Goal: Task Accomplishment & Management: Complete application form

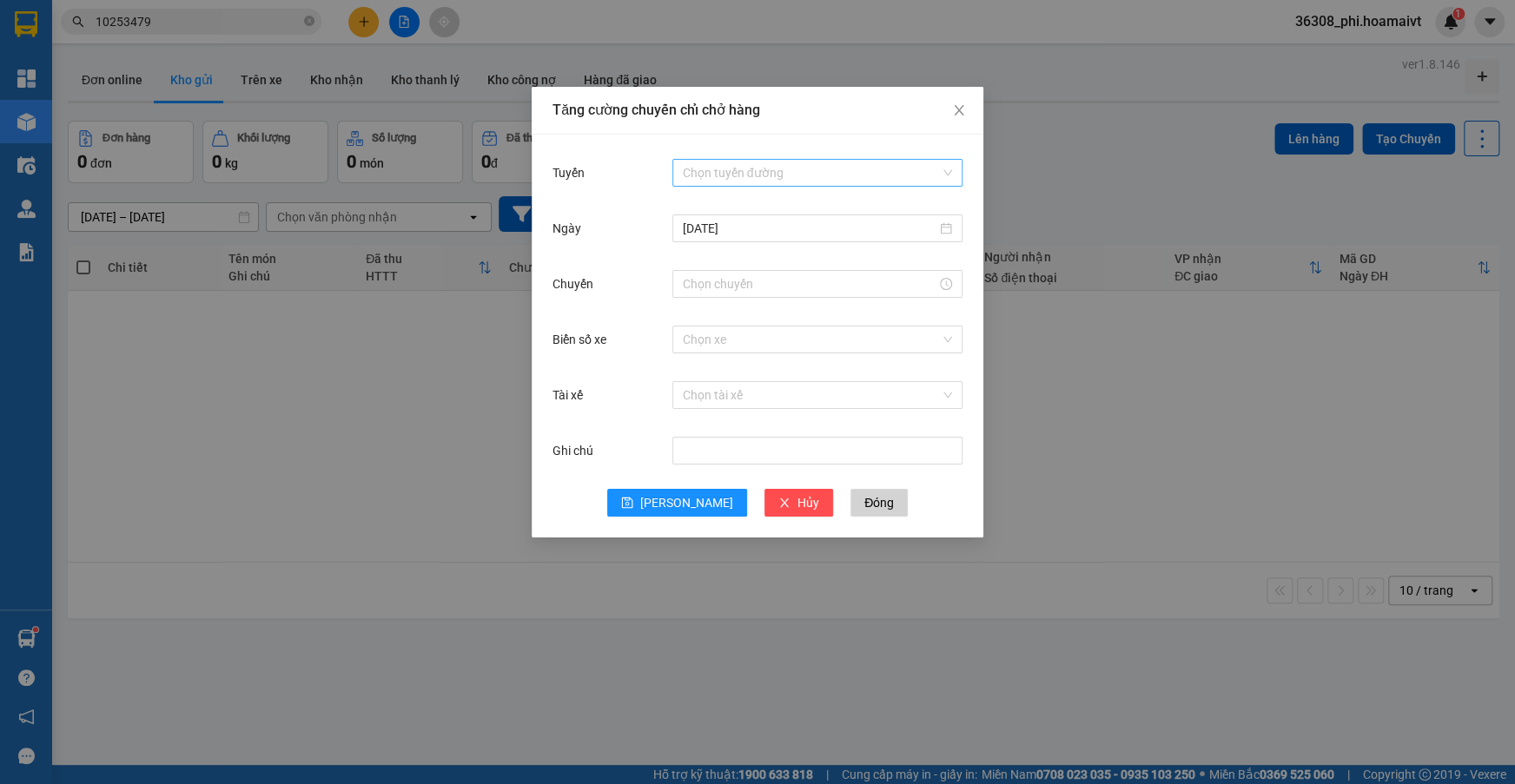
click at [711, 176] on input "Tuyến" at bounding box center [811, 173] width 257 height 26
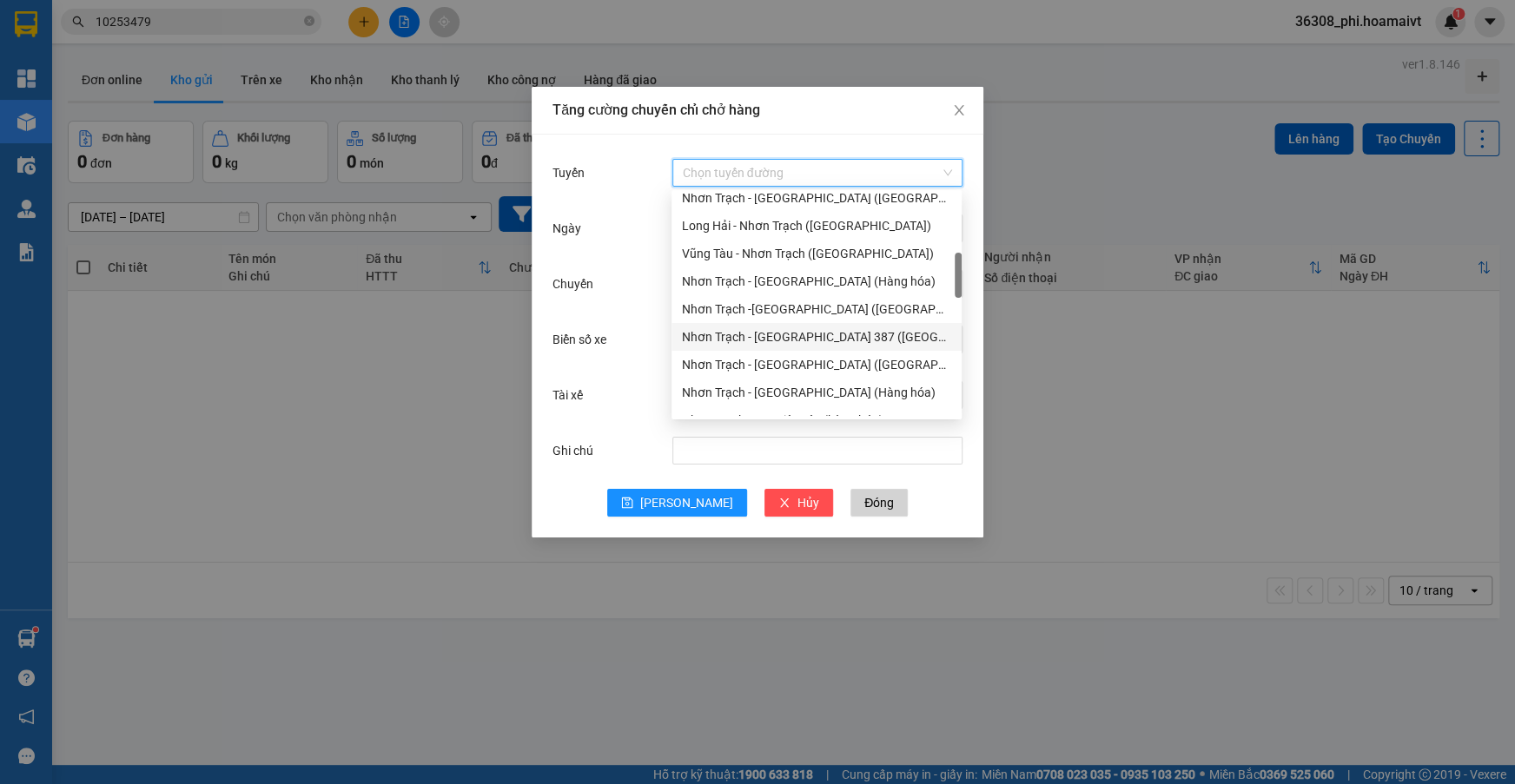
scroll to position [394, 0]
click at [798, 369] on div "Nhơn Trạch - [GEOGRAPHIC_DATA] ([GEOGRAPHIC_DATA])" at bounding box center [816, 368] width 269 height 19
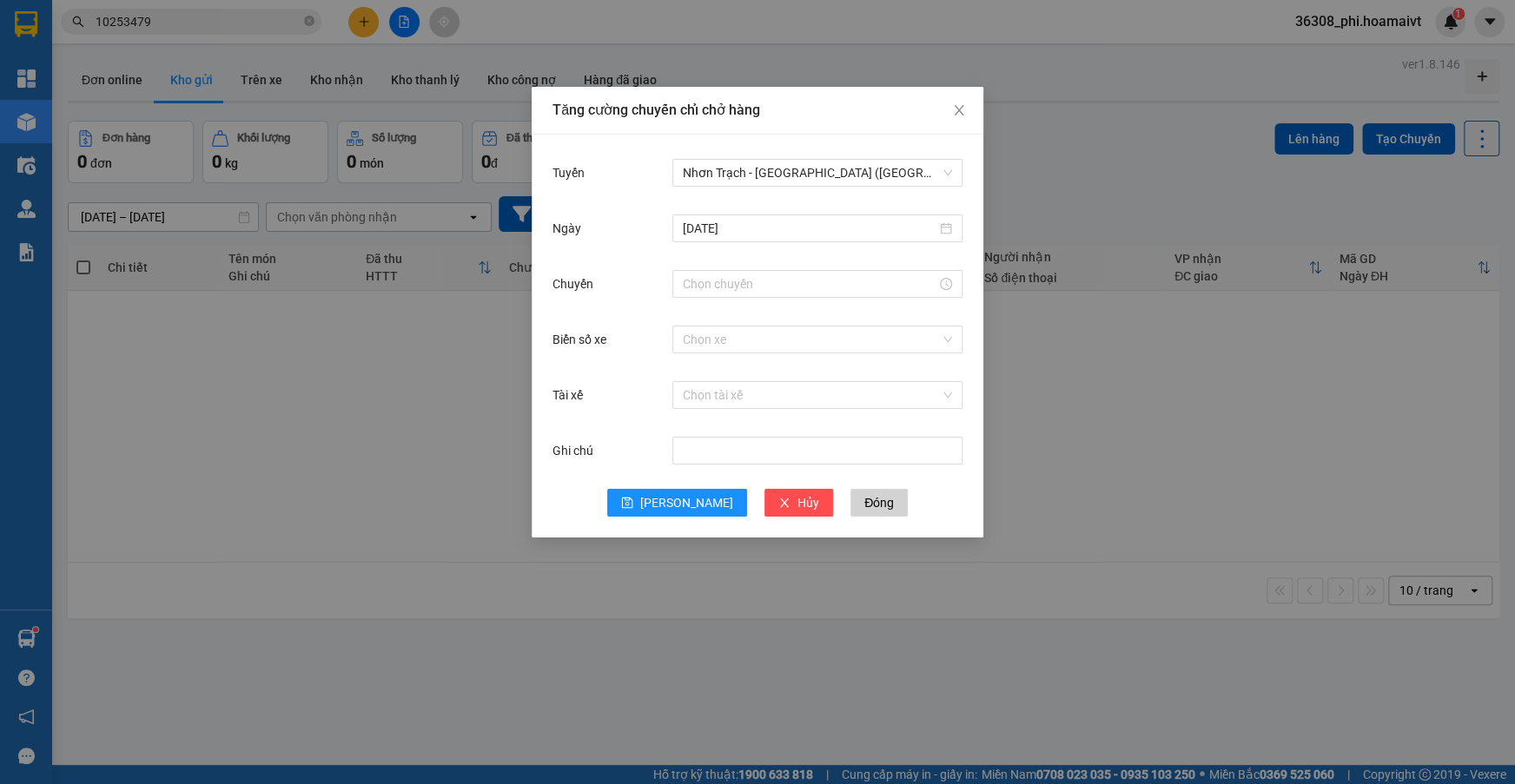
click at [747, 268] on div at bounding box center [817, 284] width 290 height 35
click at [722, 292] on input "Chuyến" at bounding box center [809, 283] width 254 height 19
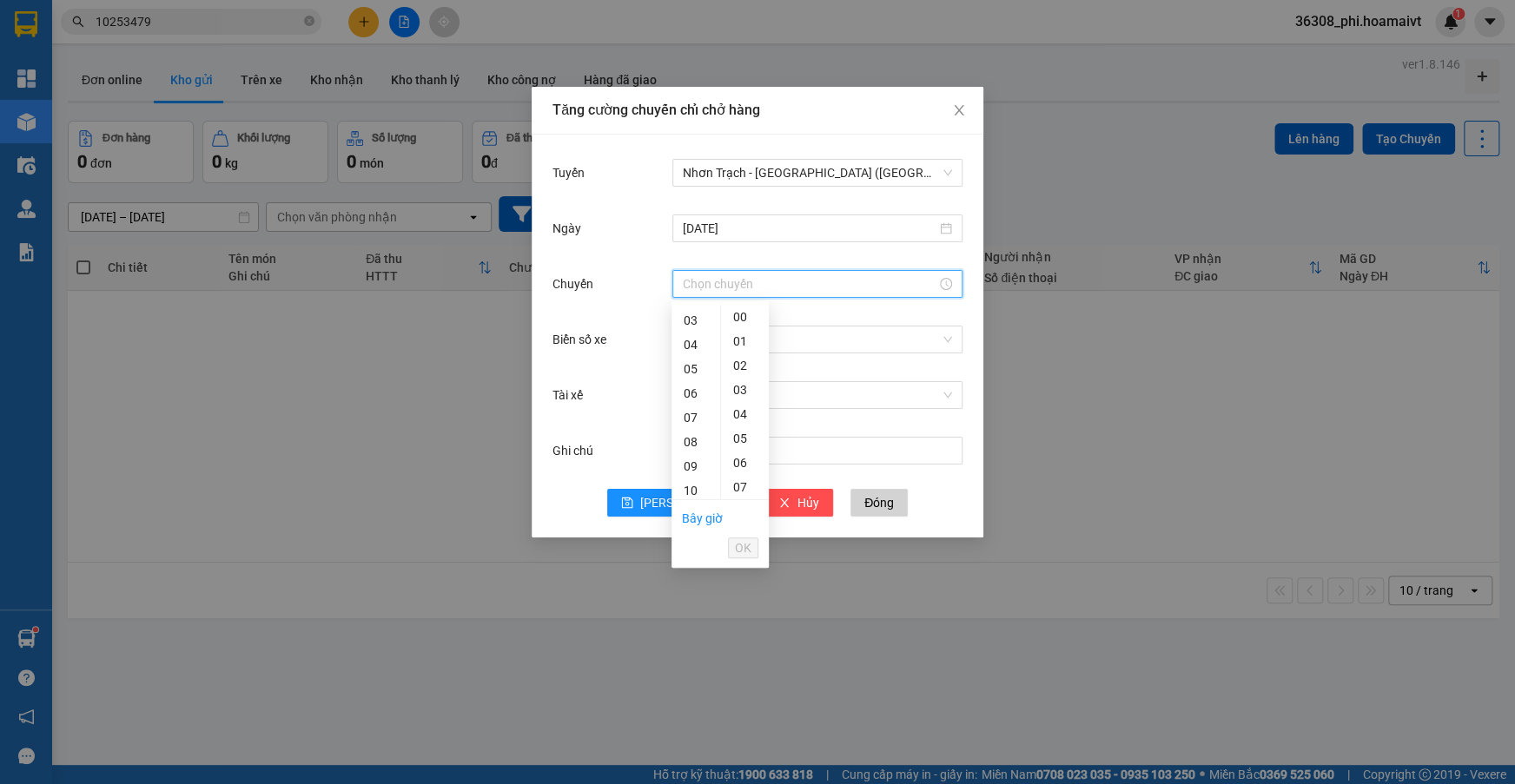
scroll to position [157, 0]
click at [695, 495] on div "14" at bounding box center [695, 500] width 49 height 24
type input "14:00"
click at [744, 544] on span "OK" at bounding box center [743, 548] width 17 height 19
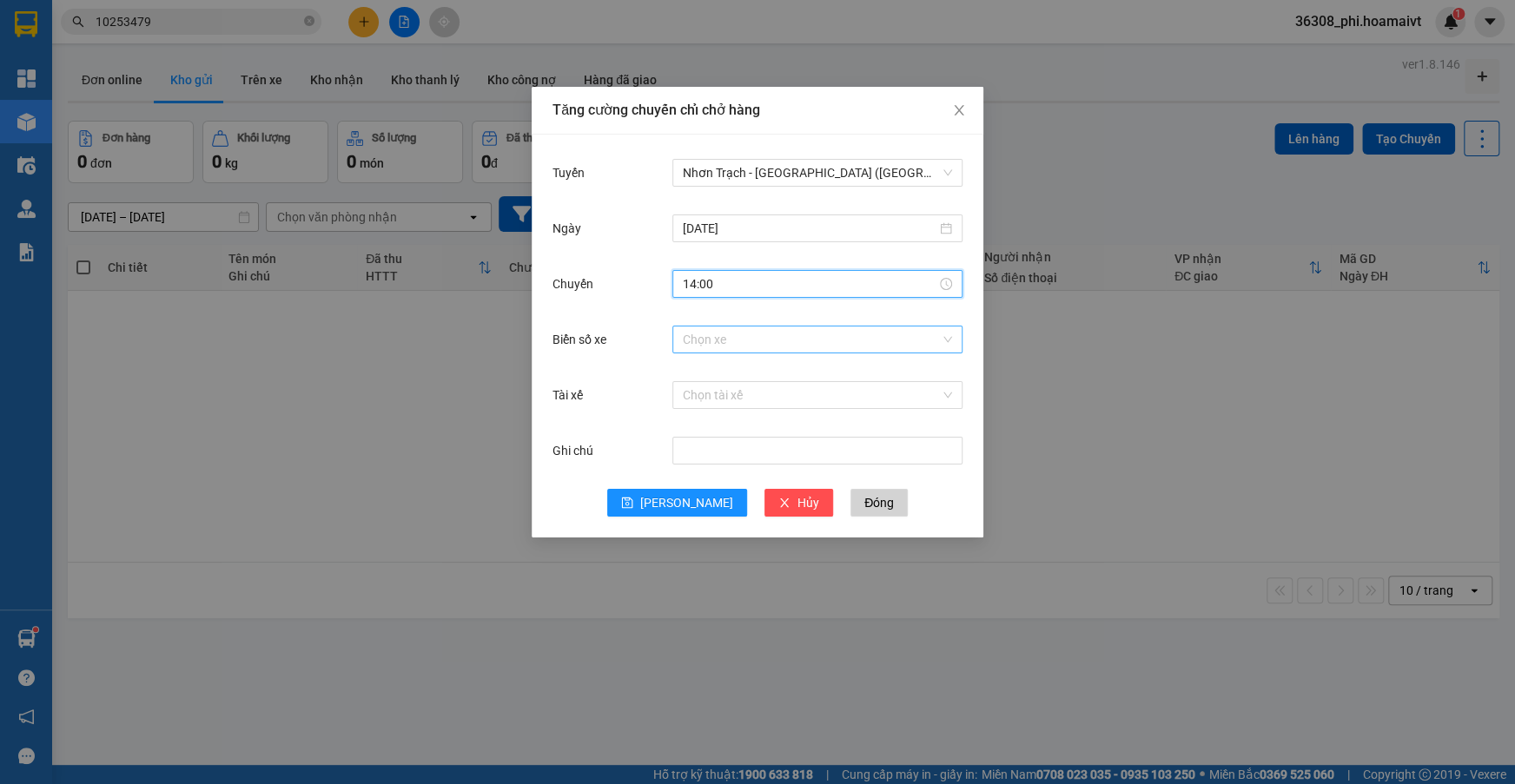
click at [706, 350] on input "Biển số xe" at bounding box center [811, 340] width 257 height 26
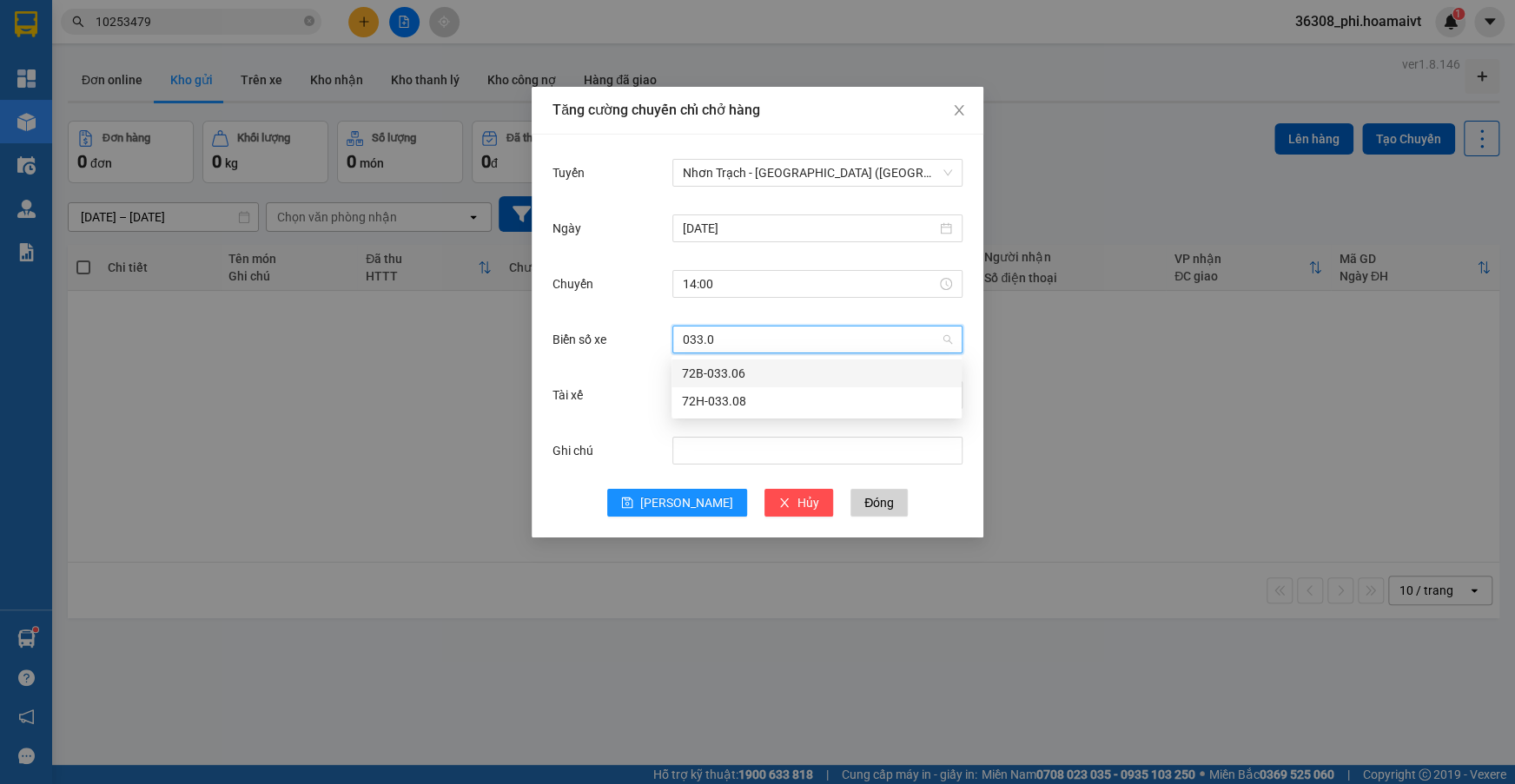
type input "033.06"
click at [697, 380] on div "72B-033.06" at bounding box center [816, 373] width 269 height 19
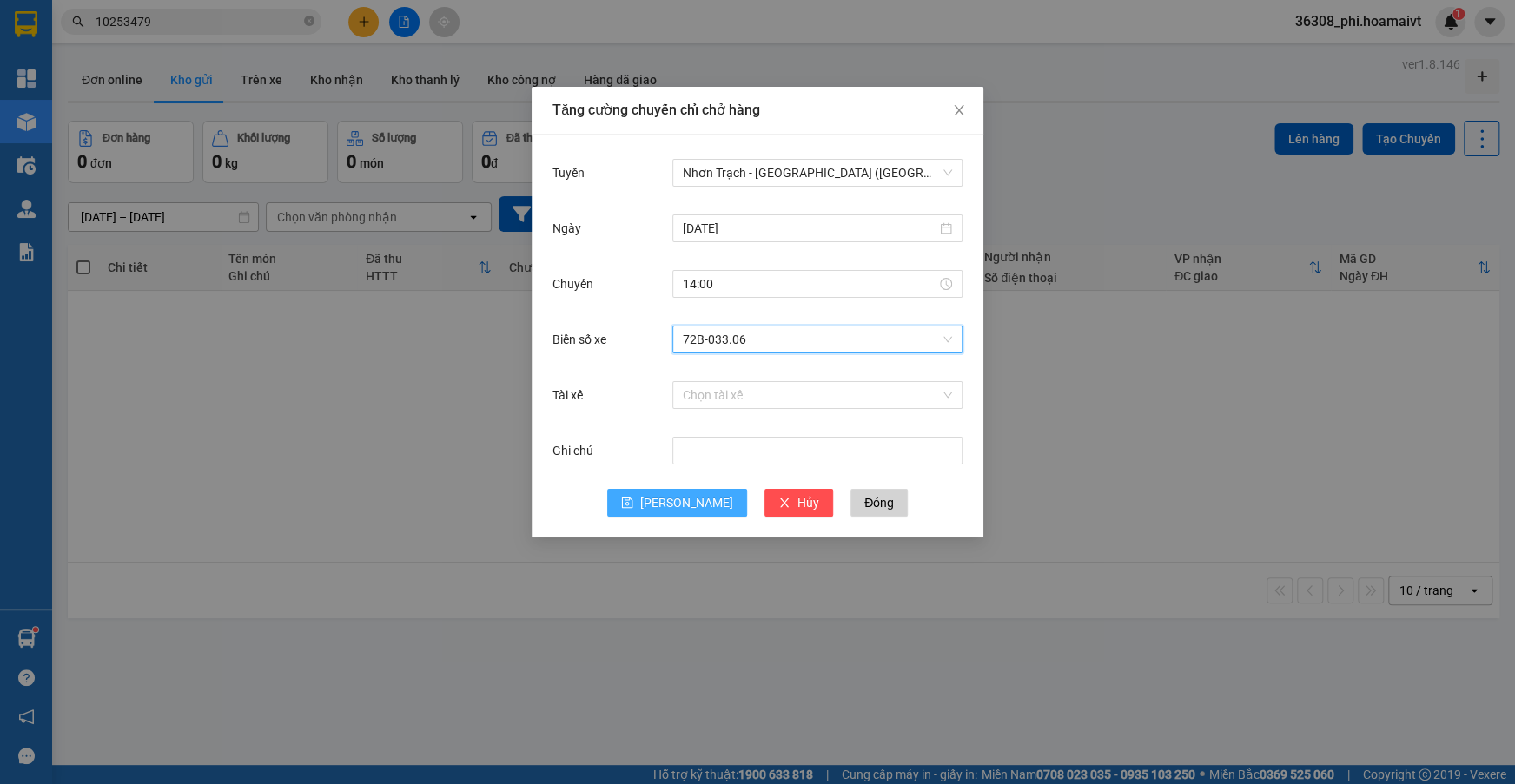
click at [688, 492] on button "[PERSON_NAME]" at bounding box center [677, 503] width 140 height 28
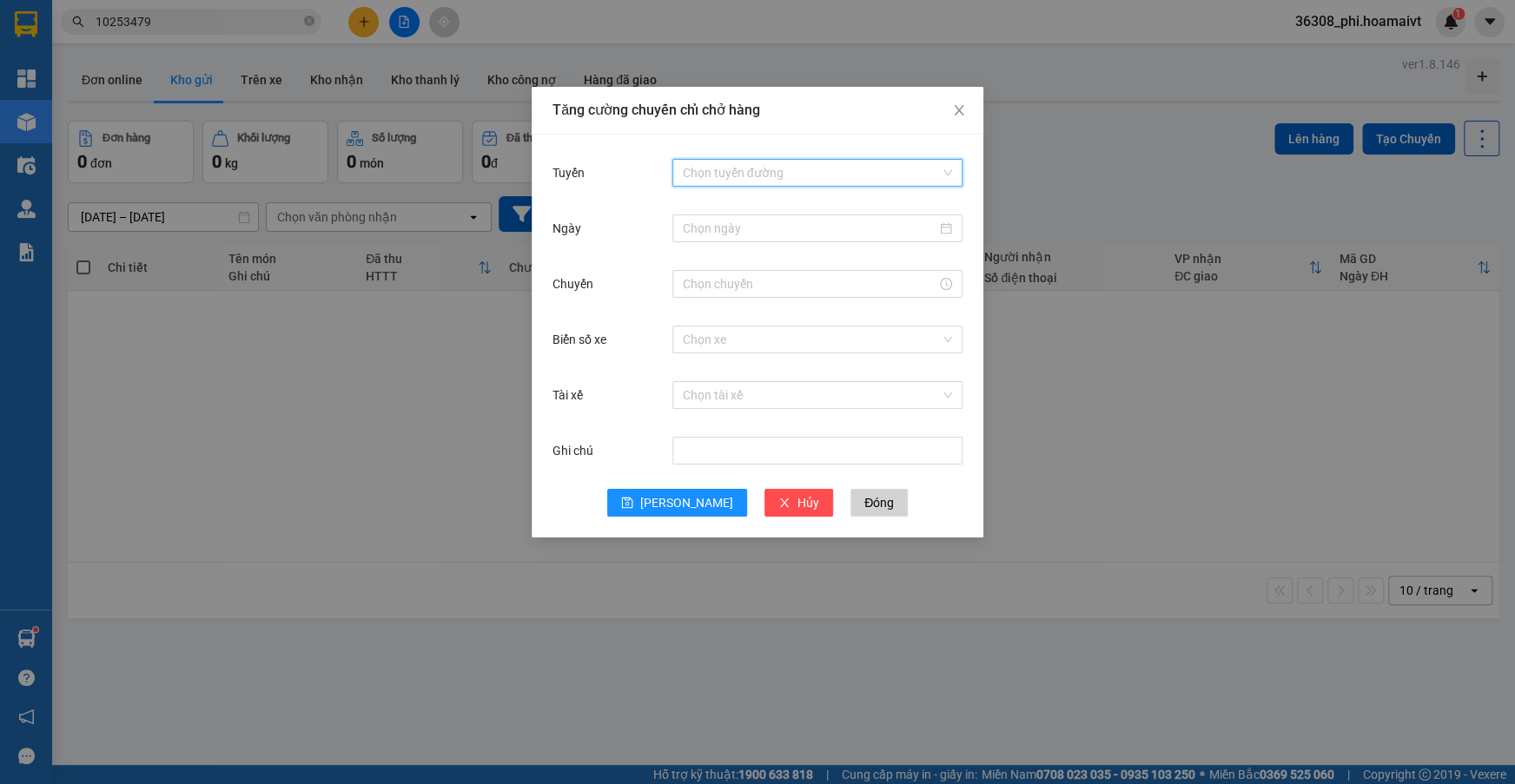
click at [739, 180] on input "Tuyến" at bounding box center [811, 173] width 257 height 26
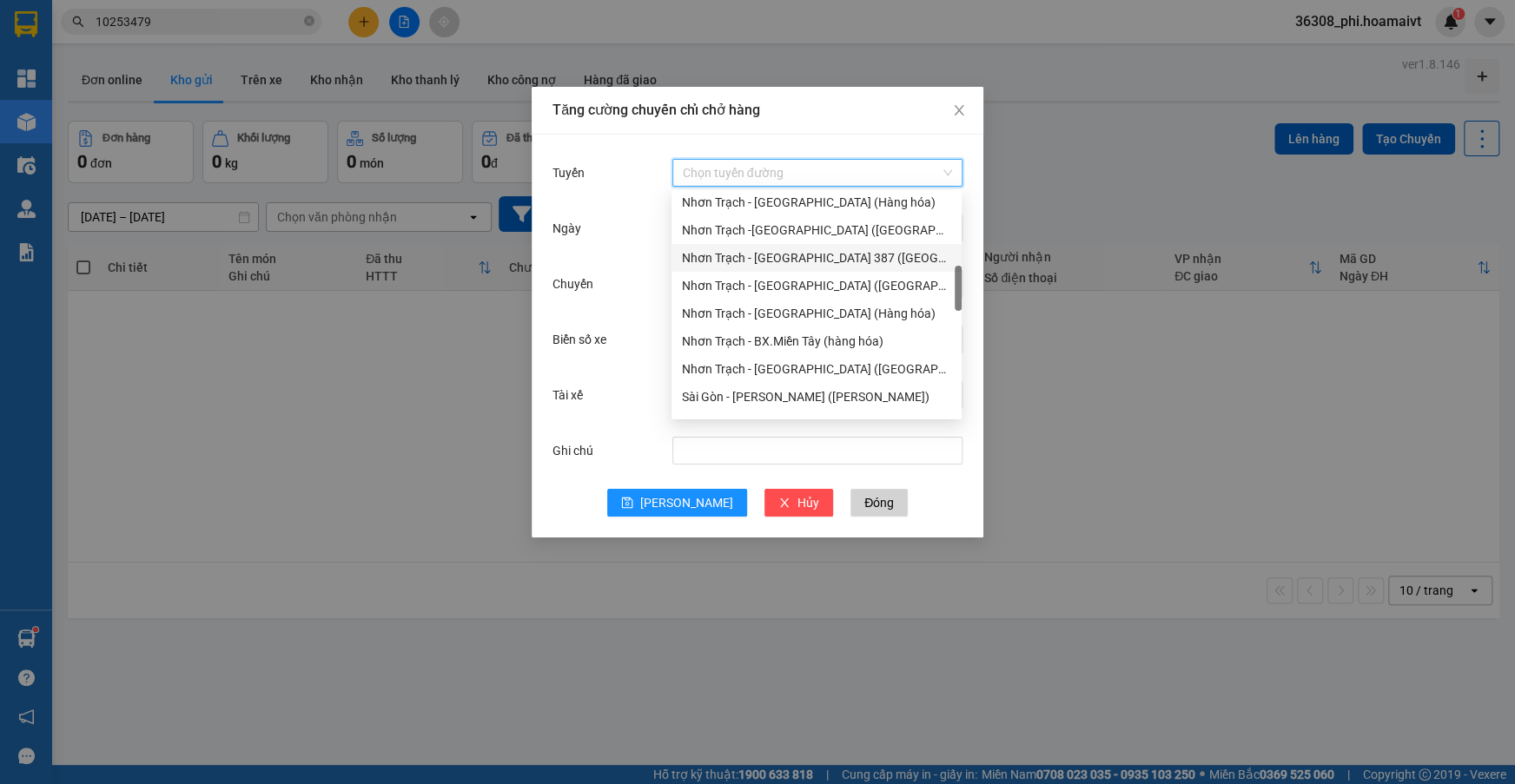
click at [850, 267] on div "Nhơn Trạch - [GEOGRAPHIC_DATA] 387 ([GEOGRAPHIC_DATA])" at bounding box center [816, 257] width 269 height 19
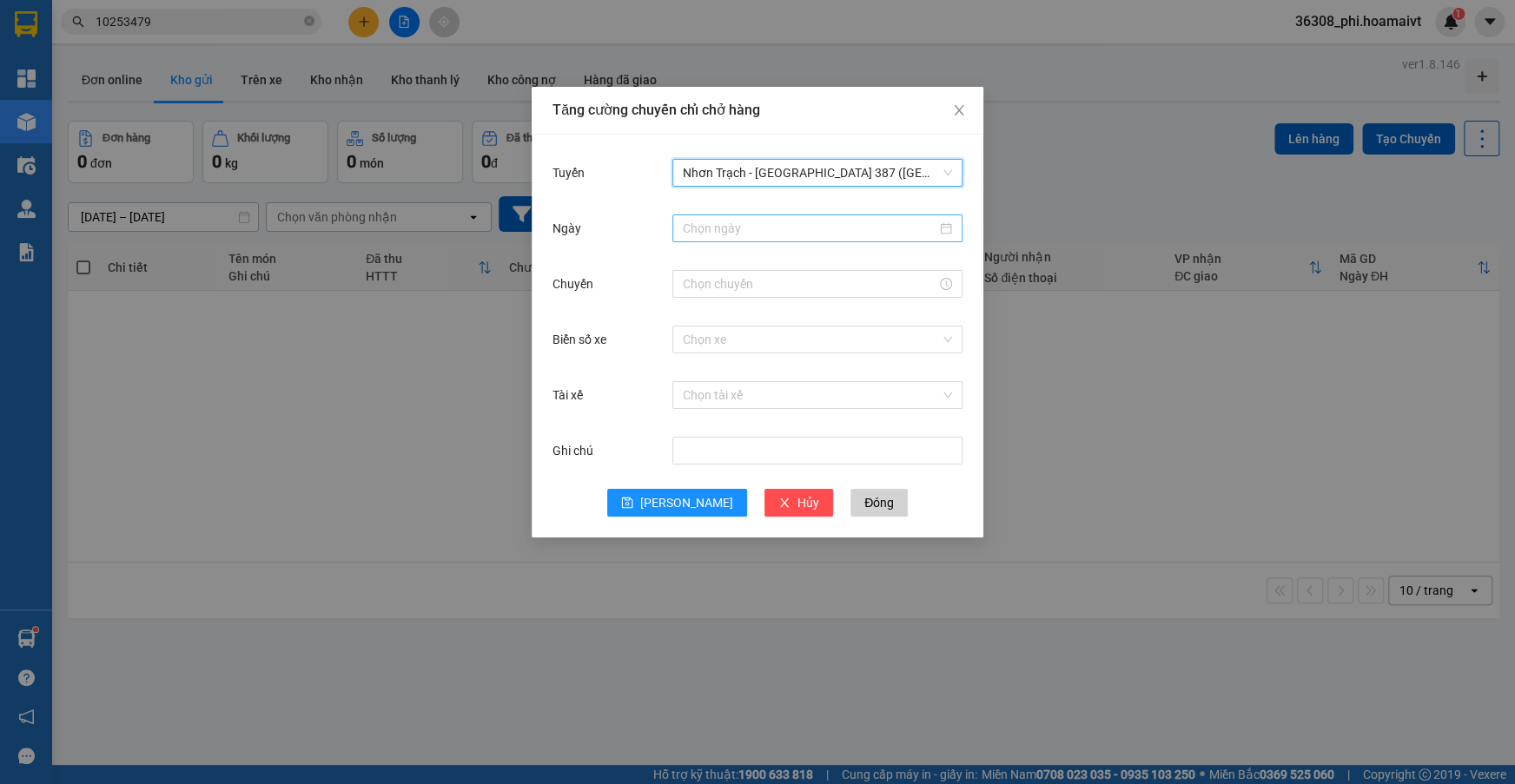
drag, startPoint x: 748, startPoint y: 244, endPoint x: 756, endPoint y: 220, distance: 25.3
click at [752, 243] on div at bounding box center [817, 229] width 290 height 35
click at [756, 220] on input "Ngày" at bounding box center [809, 228] width 254 height 19
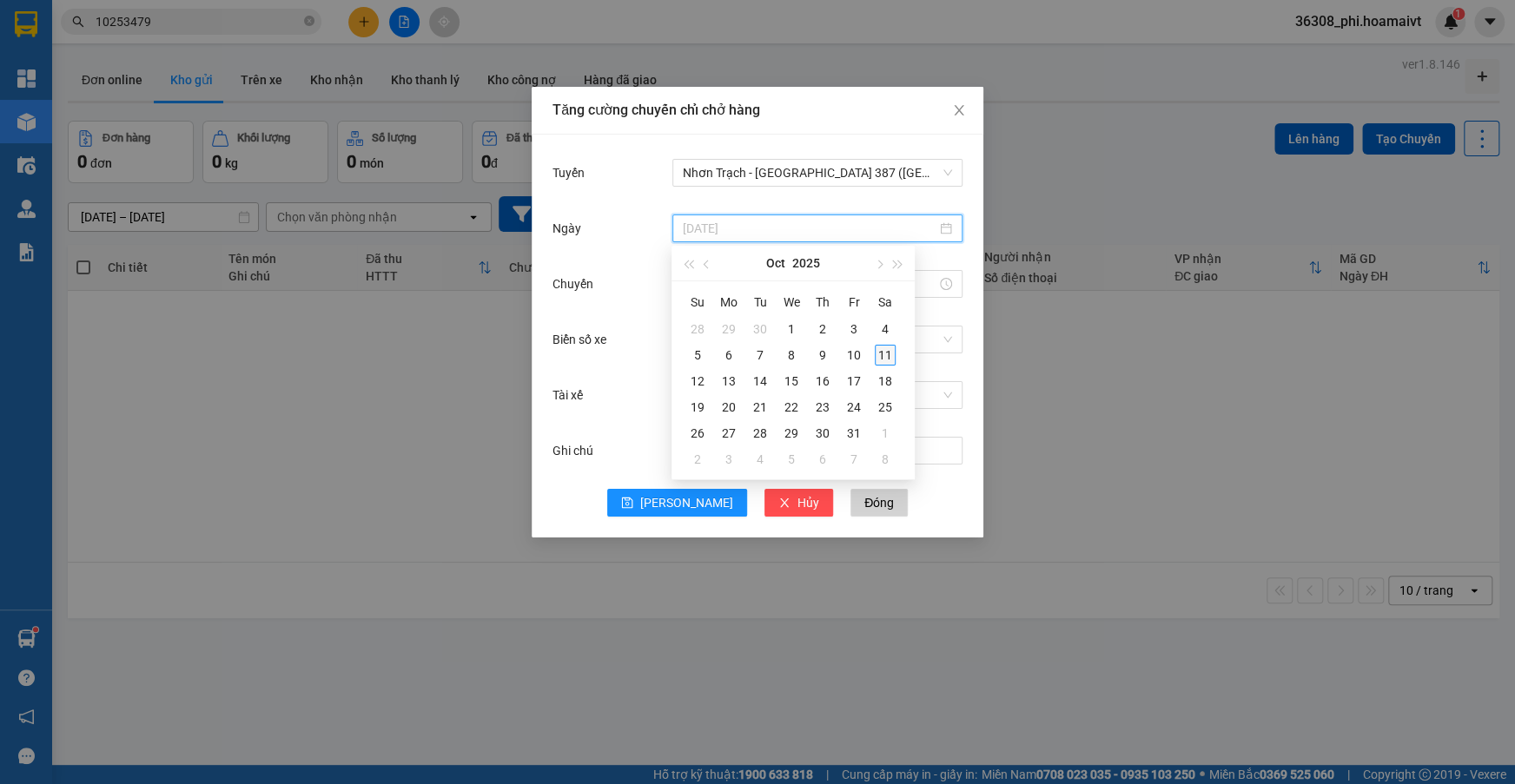
type input "[DATE]"
click at [884, 347] on div "11" at bounding box center [884, 355] width 21 height 21
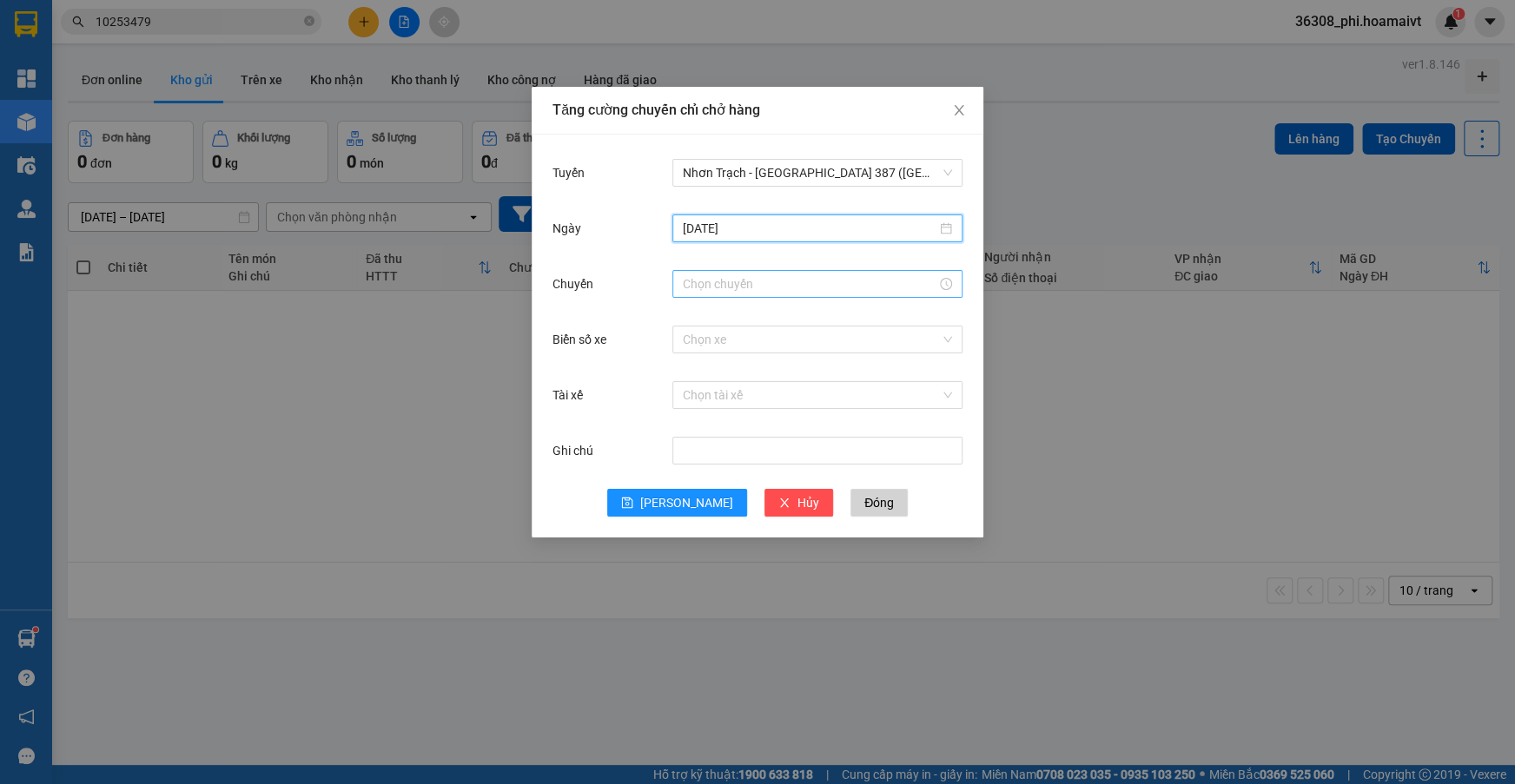
click at [734, 282] on input "Chuyến" at bounding box center [809, 283] width 254 height 19
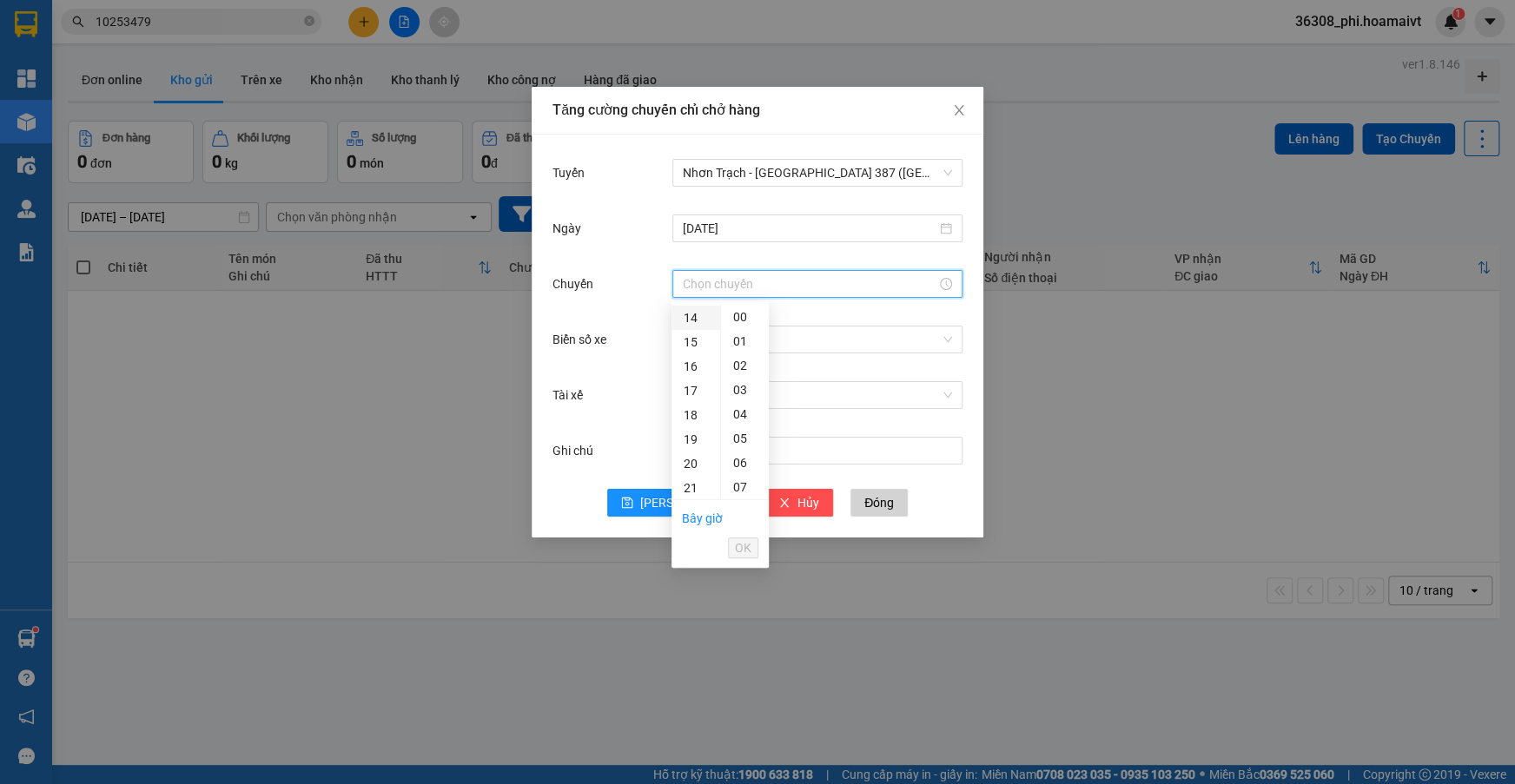
click at [693, 313] on div "14" at bounding box center [695, 317] width 49 height 24
type input "14:00"
click at [736, 316] on div "00" at bounding box center [745, 317] width 48 height 24
click at [739, 542] on span "OK" at bounding box center [743, 548] width 17 height 19
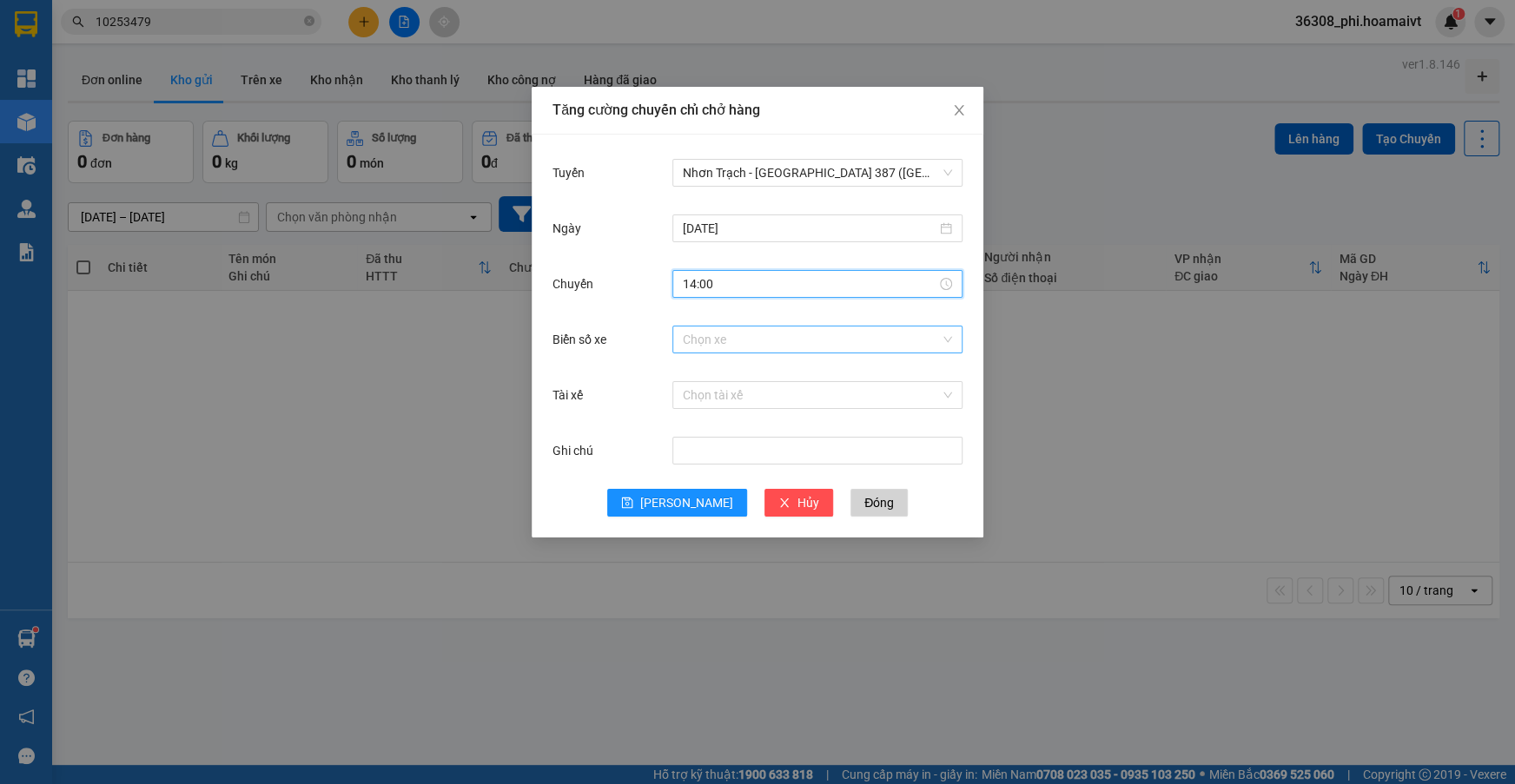
click at [700, 348] on input "Biển số xe" at bounding box center [811, 340] width 257 height 26
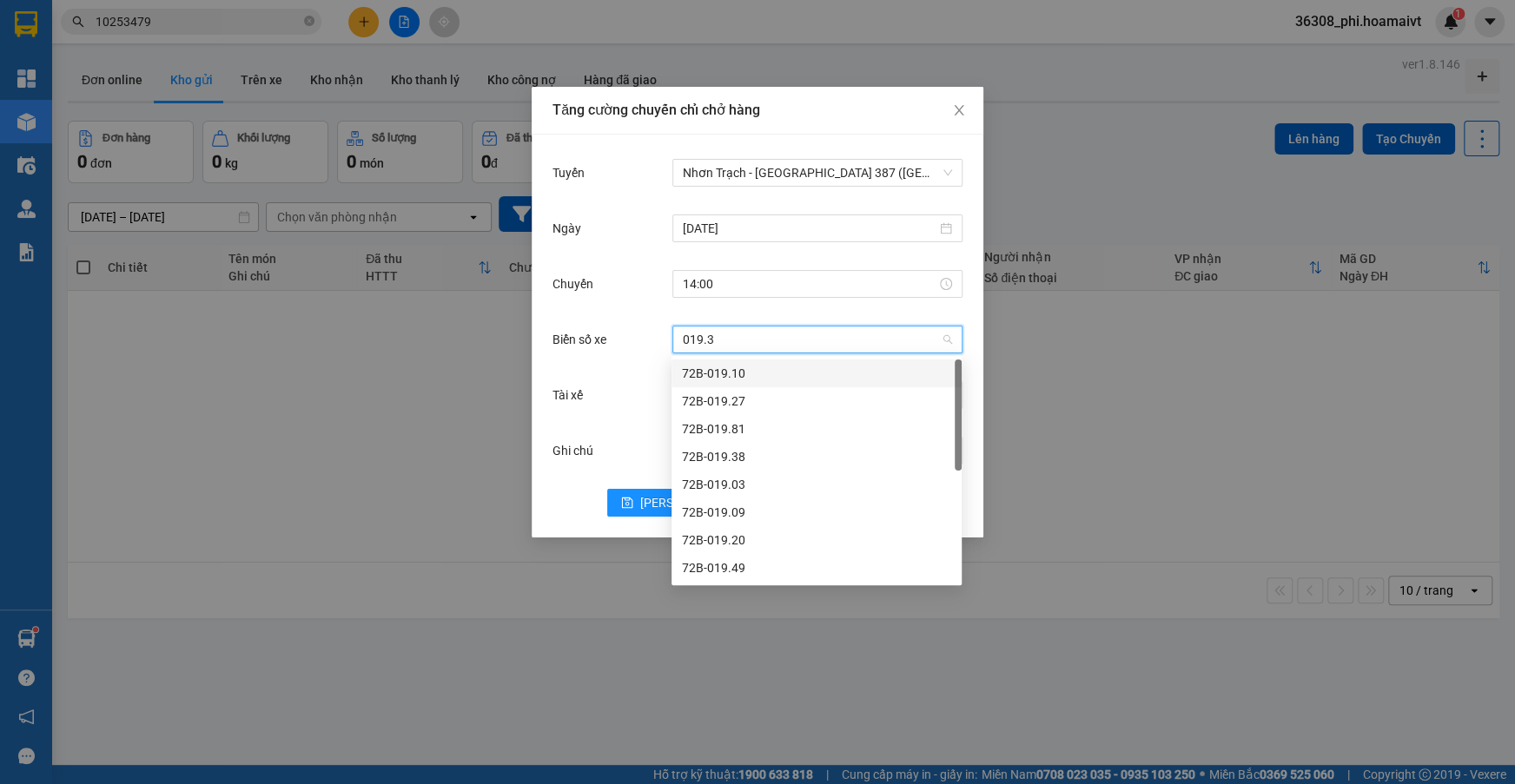
type input "019.38"
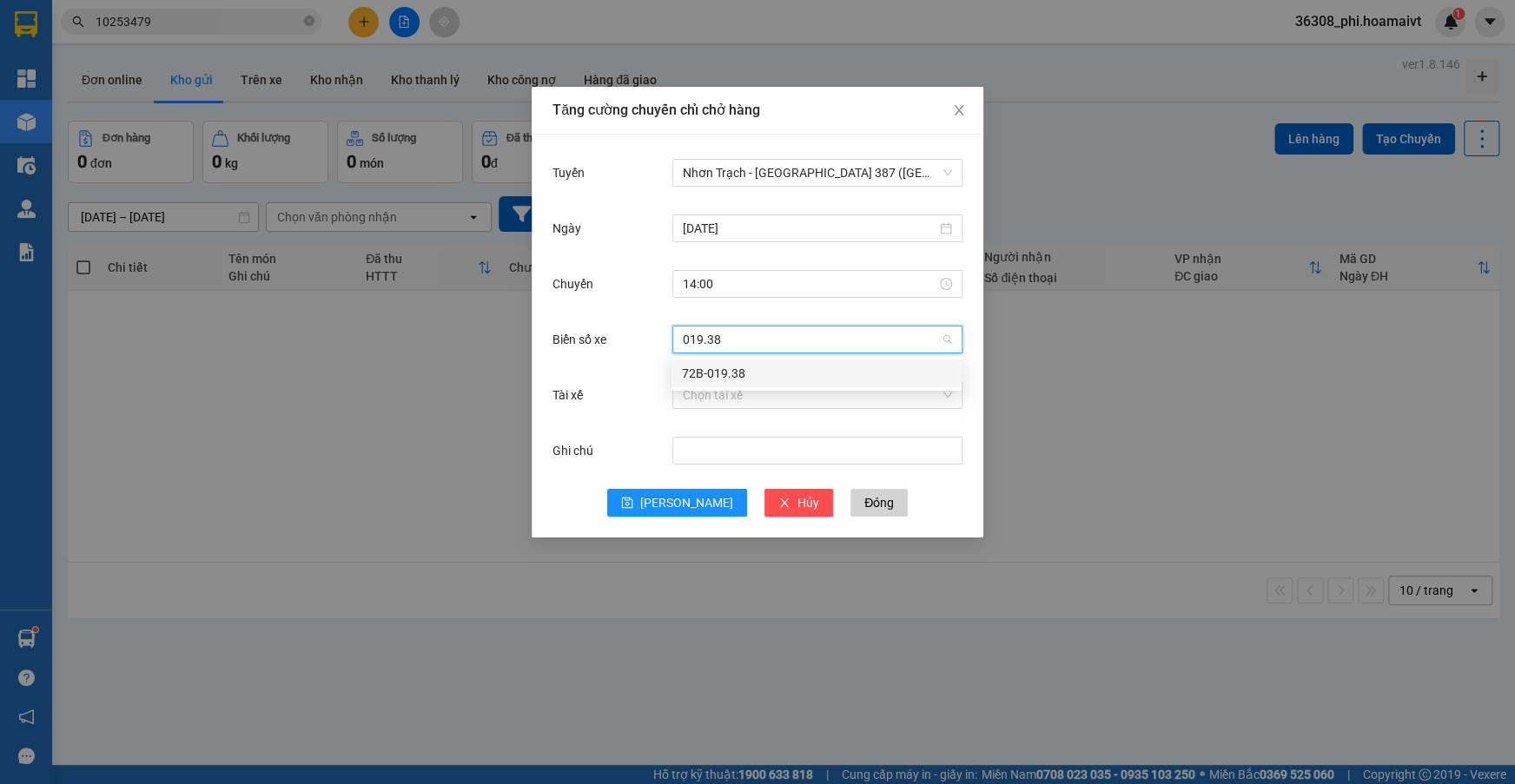
click at [707, 365] on div "72B-019.38" at bounding box center [816, 373] width 269 height 19
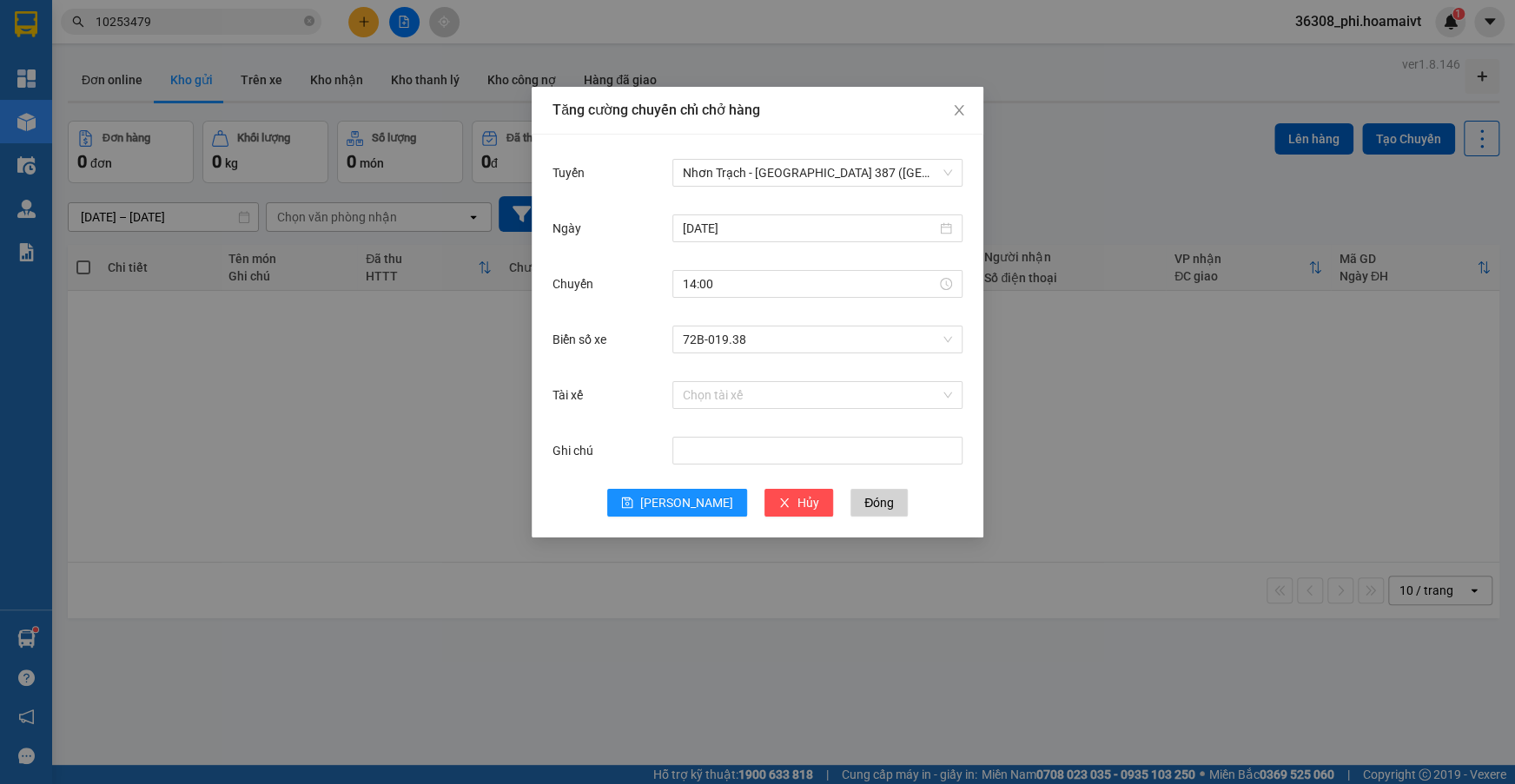
click at [687, 486] on div "Ghi chú" at bounding box center [758, 461] width 410 height 56
click at [687, 496] on span "[PERSON_NAME]" at bounding box center [686, 503] width 93 height 19
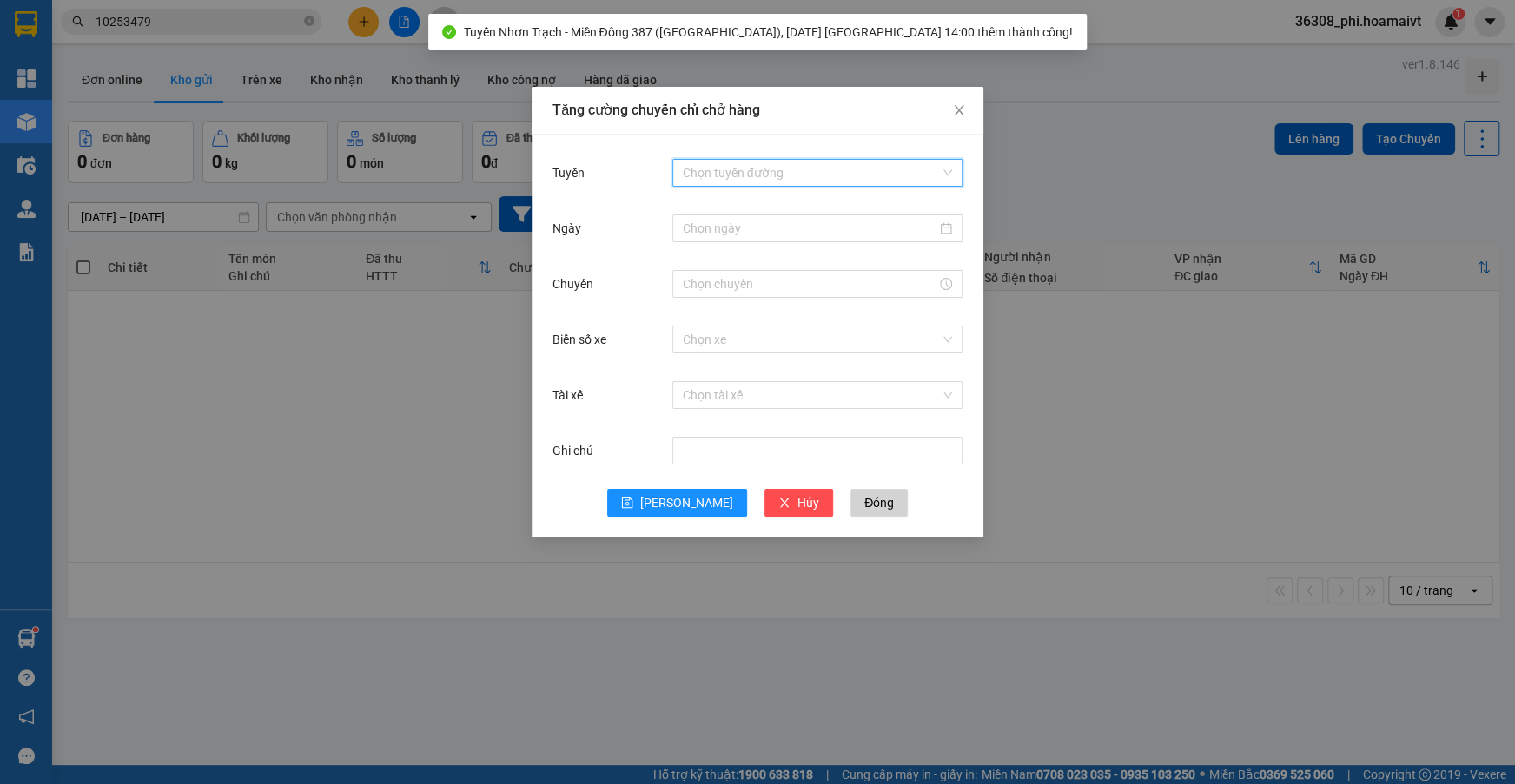
click at [734, 168] on input "Tuyến" at bounding box center [811, 173] width 257 height 26
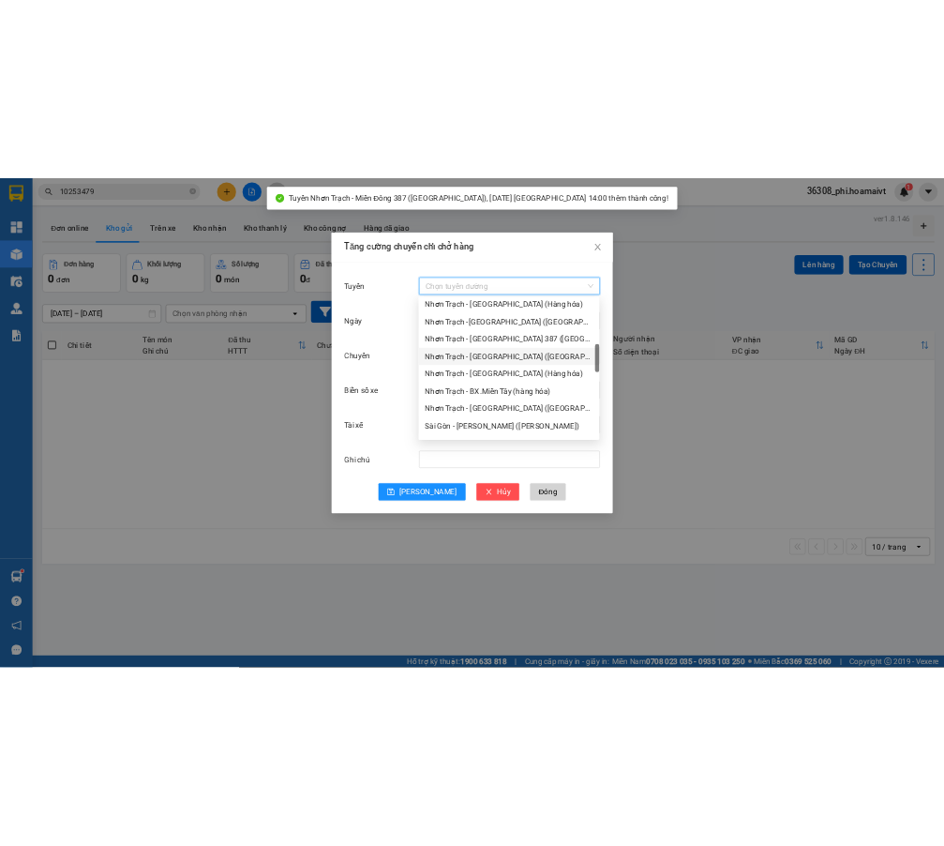
scroll to position [340, 0]
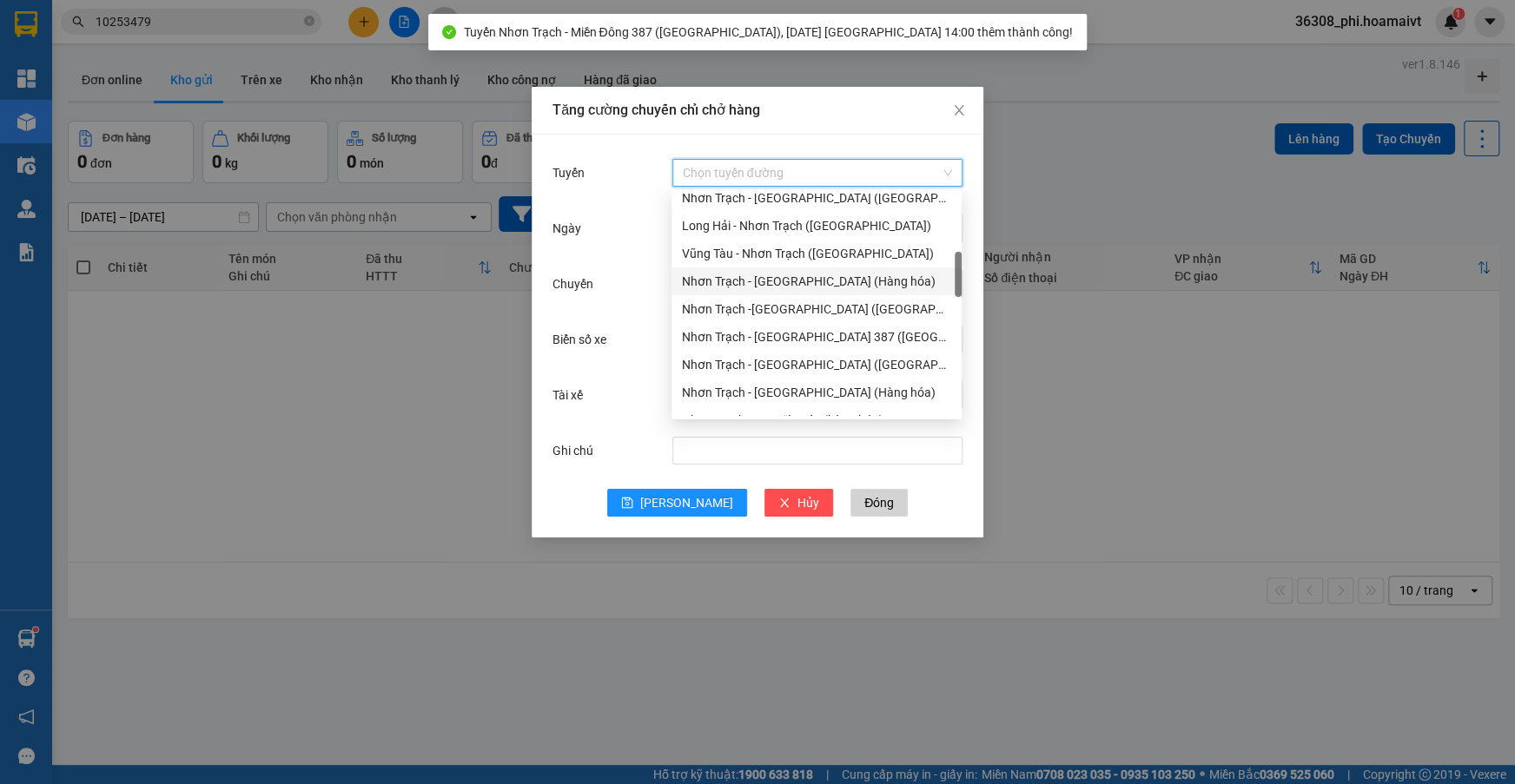
click at [770, 276] on div "Nhơn Trạch - [GEOGRAPHIC_DATA] (Hàng hóa)" at bounding box center [816, 281] width 269 height 19
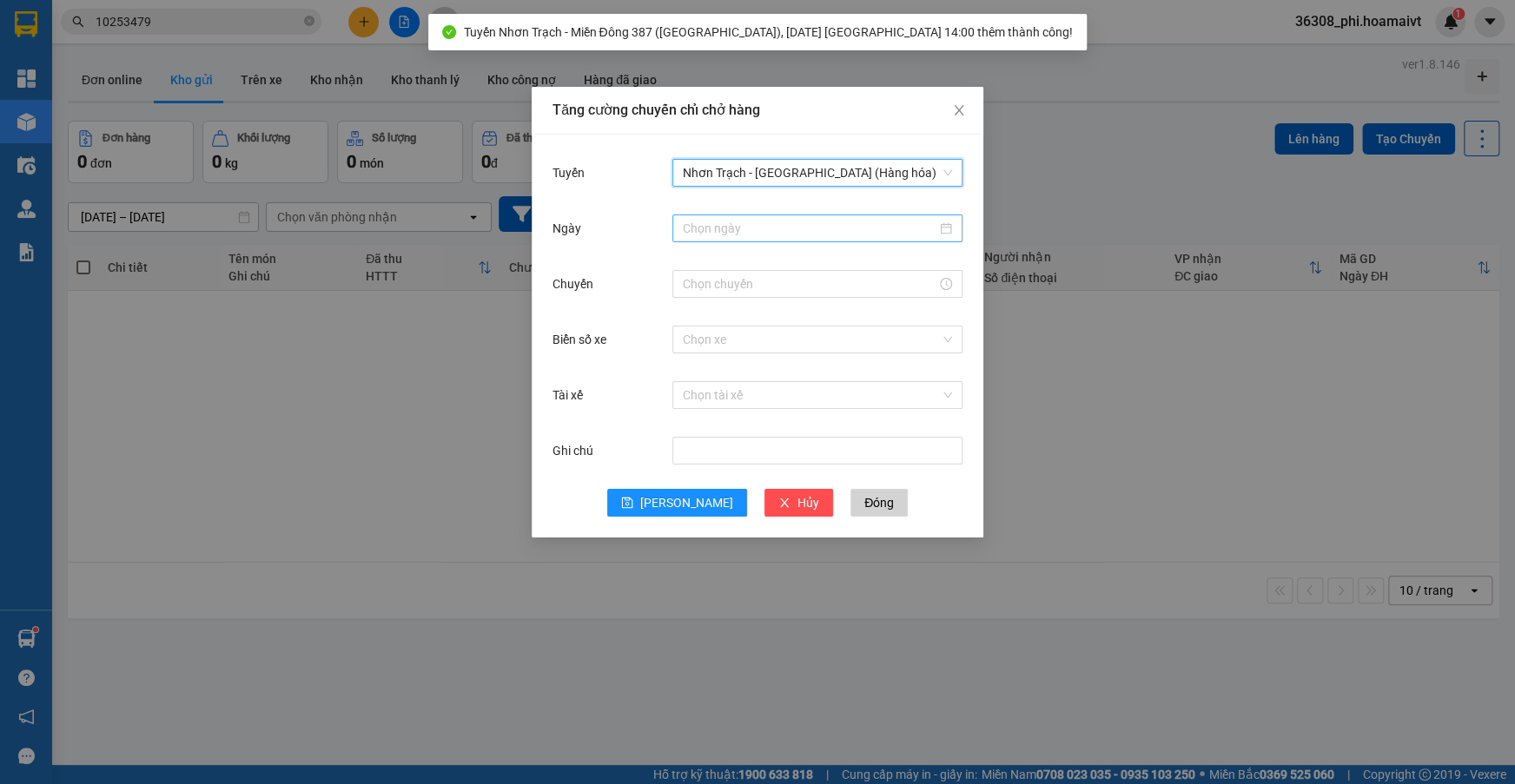
click at [729, 232] on input "Ngày" at bounding box center [809, 228] width 254 height 19
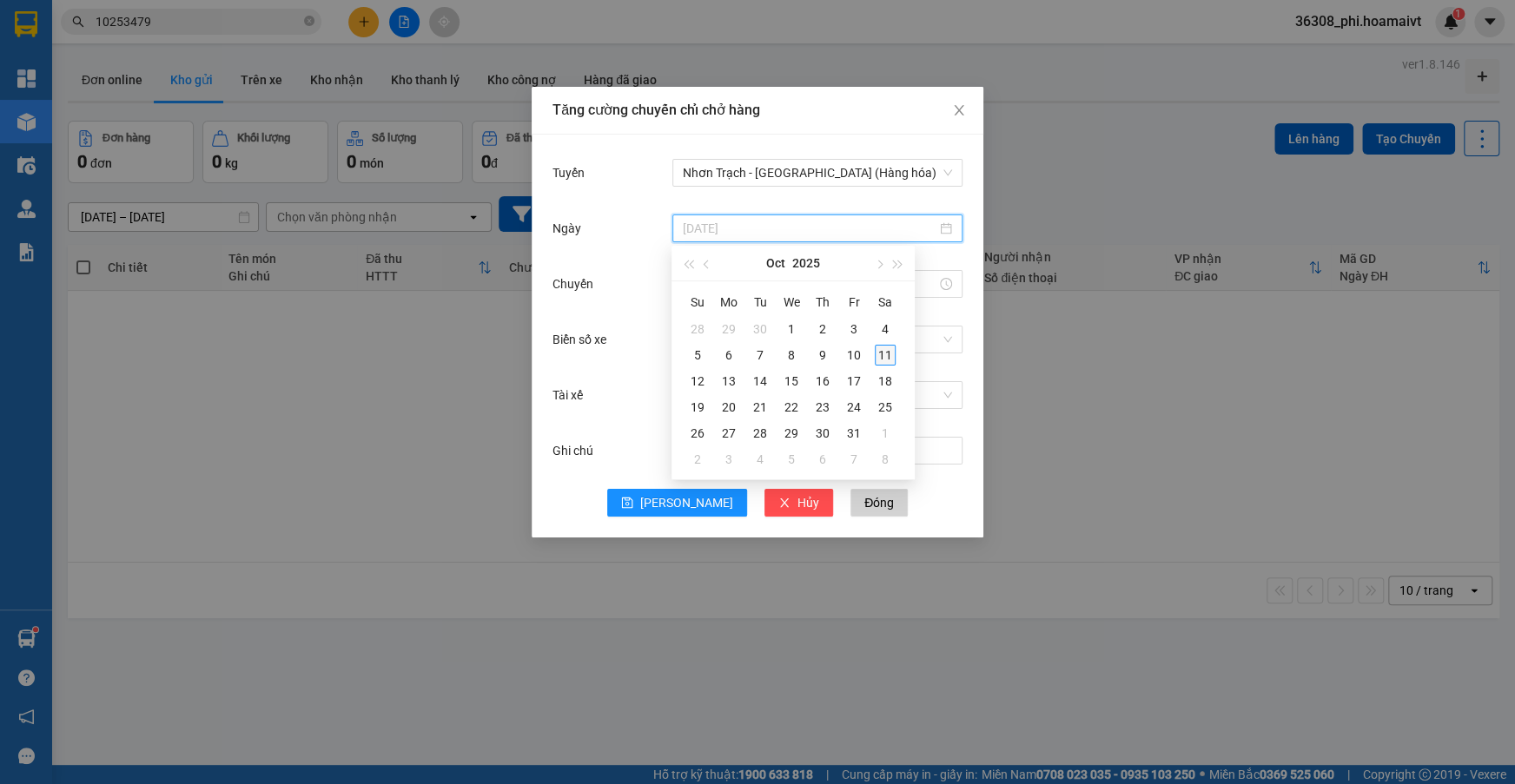
type input "[DATE]"
click at [883, 355] on div "11" at bounding box center [884, 355] width 21 height 21
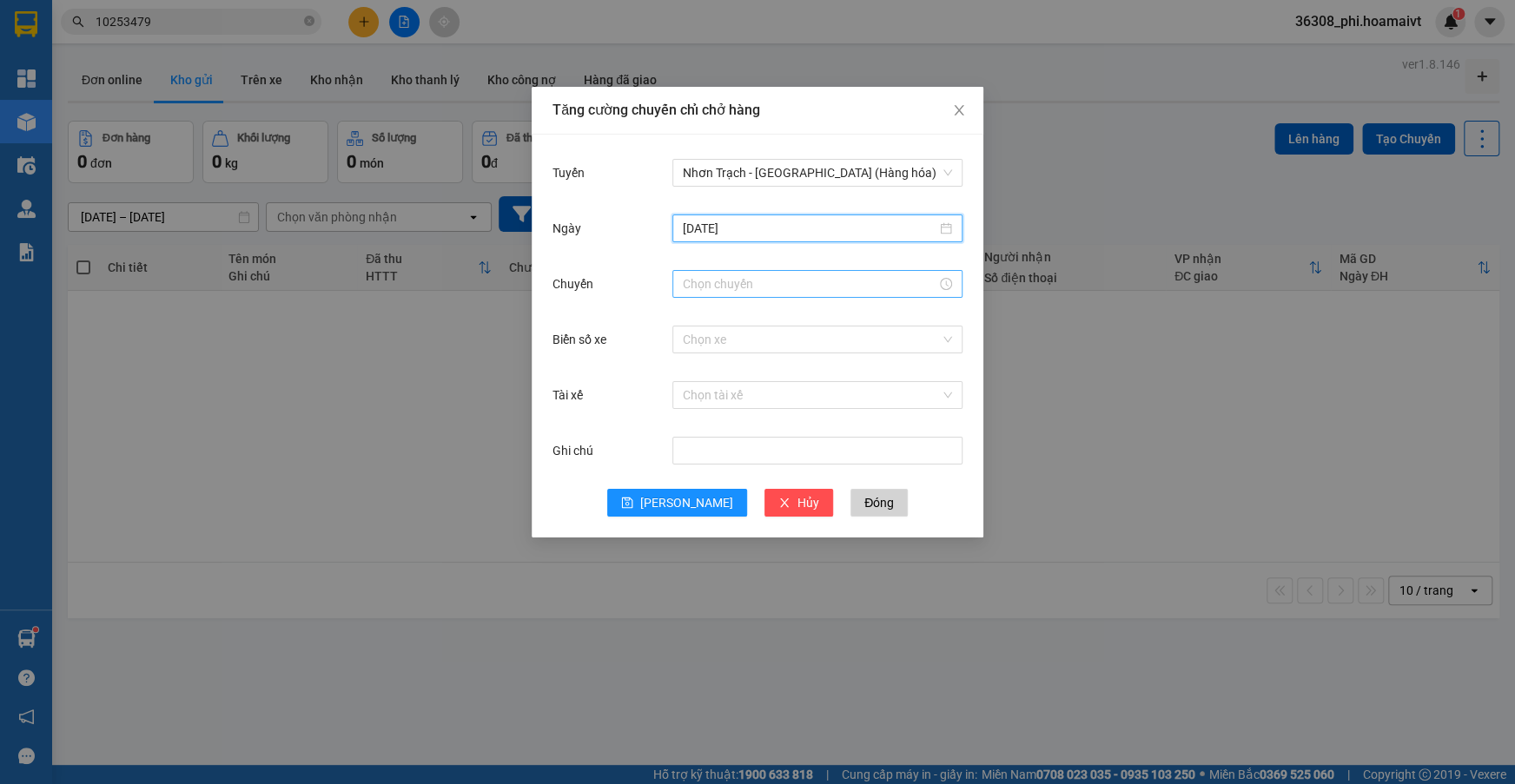
click at [707, 287] on input "Chuyến" at bounding box center [809, 283] width 254 height 19
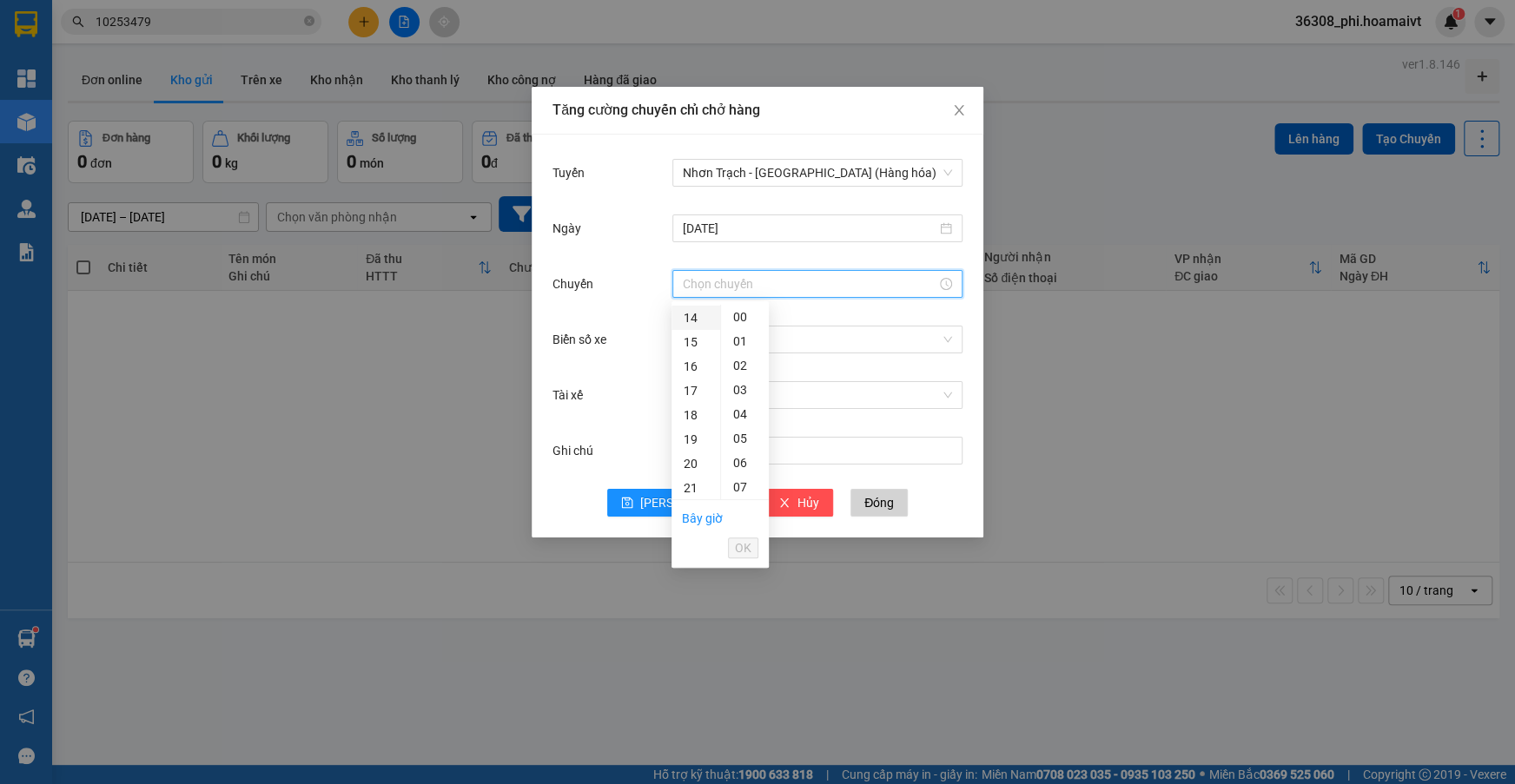
click at [690, 315] on div "14" at bounding box center [695, 317] width 49 height 24
type input "14:00"
click at [740, 315] on div "00" at bounding box center [745, 317] width 48 height 24
click at [744, 539] on span "OK" at bounding box center [743, 548] width 17 height 19
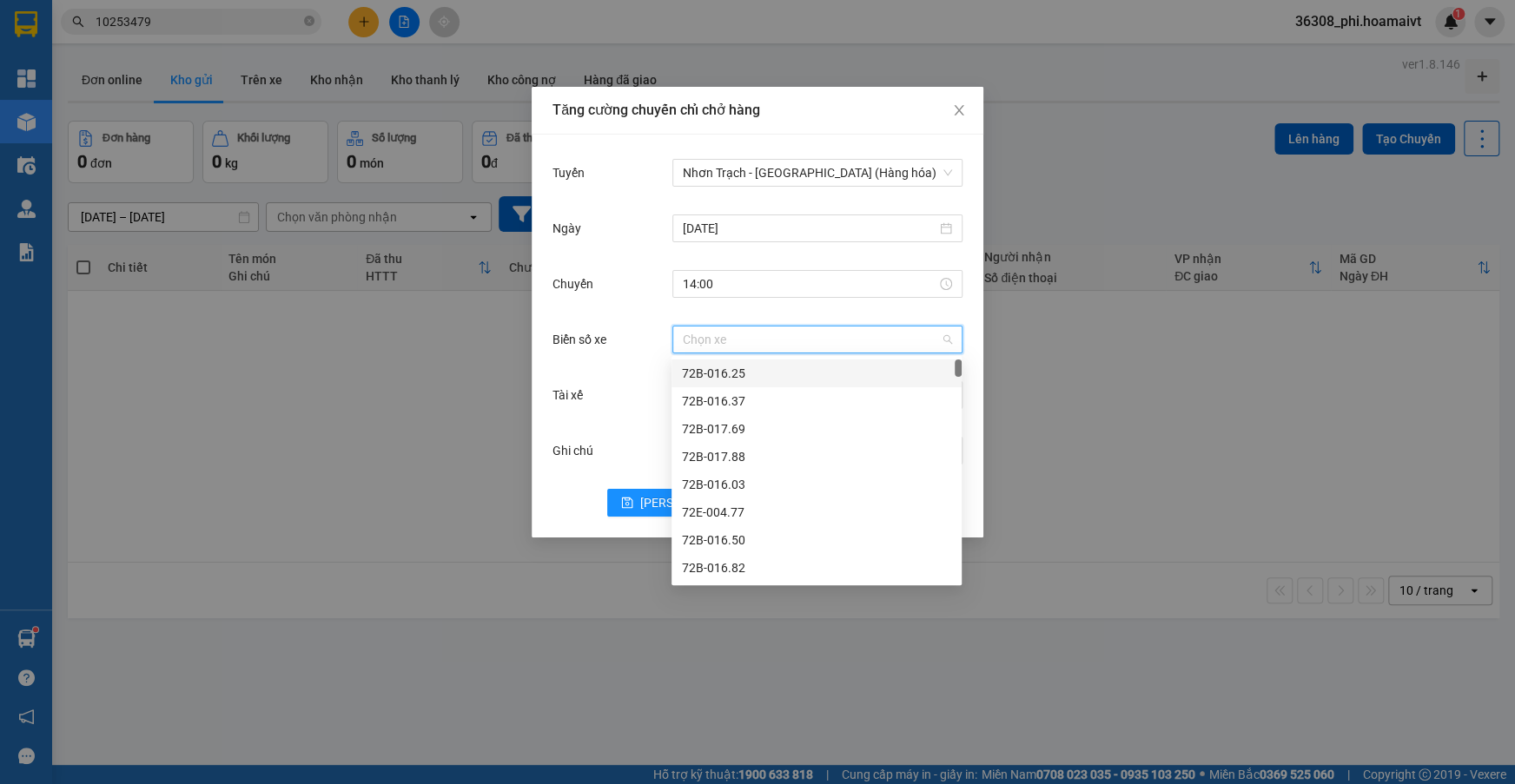
click at [705, 336] on input "Biển số xe" at bounding box center [811, 340] width 257 height 26
type input "070.07"
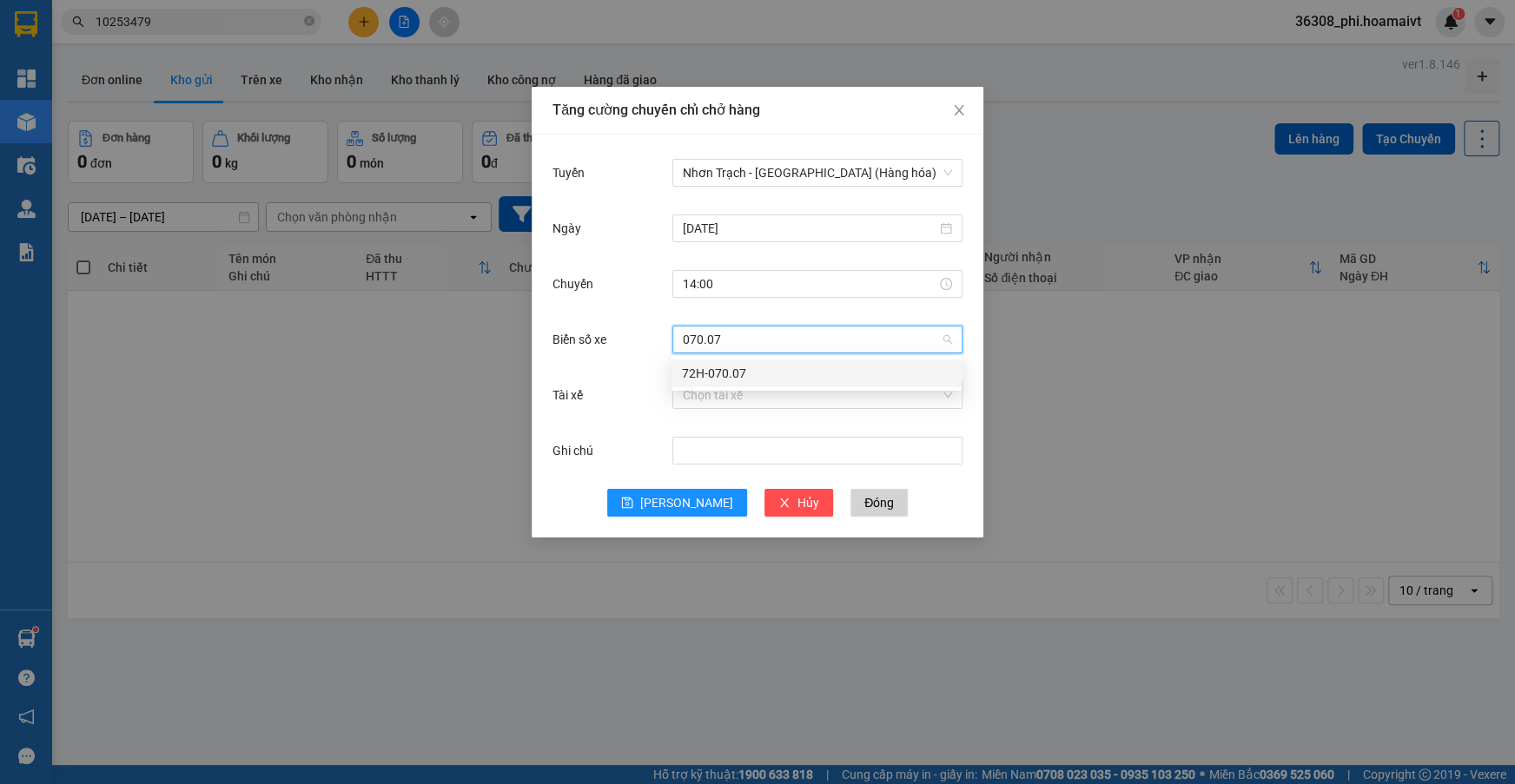
click at [712, 372] on div "72H-070.07" at bounding box center [816, 373] width 269 height 19
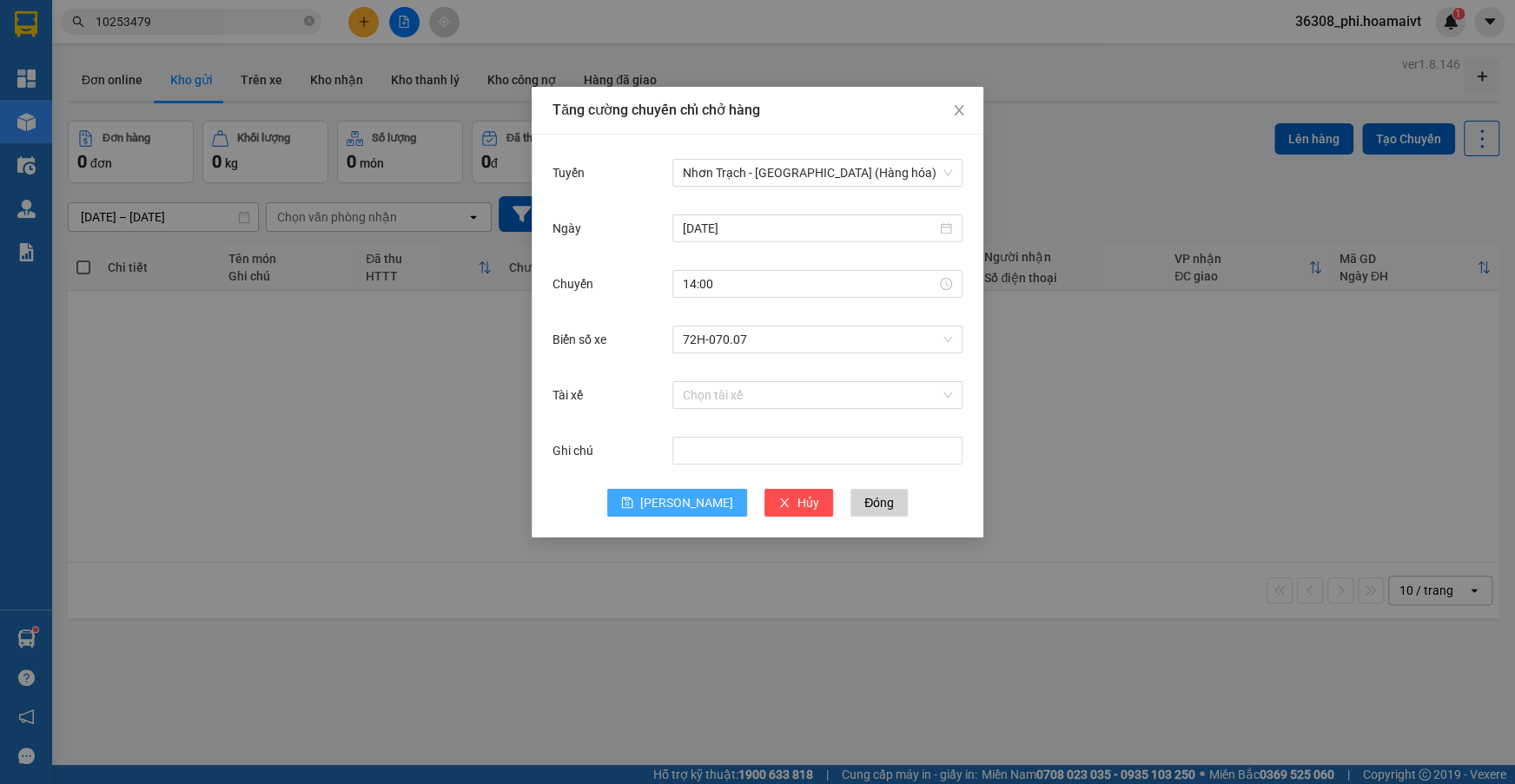
click at [676, 509] on button "[PERSON_NAME]" at bounding box center [677, 503] width 140 height 28
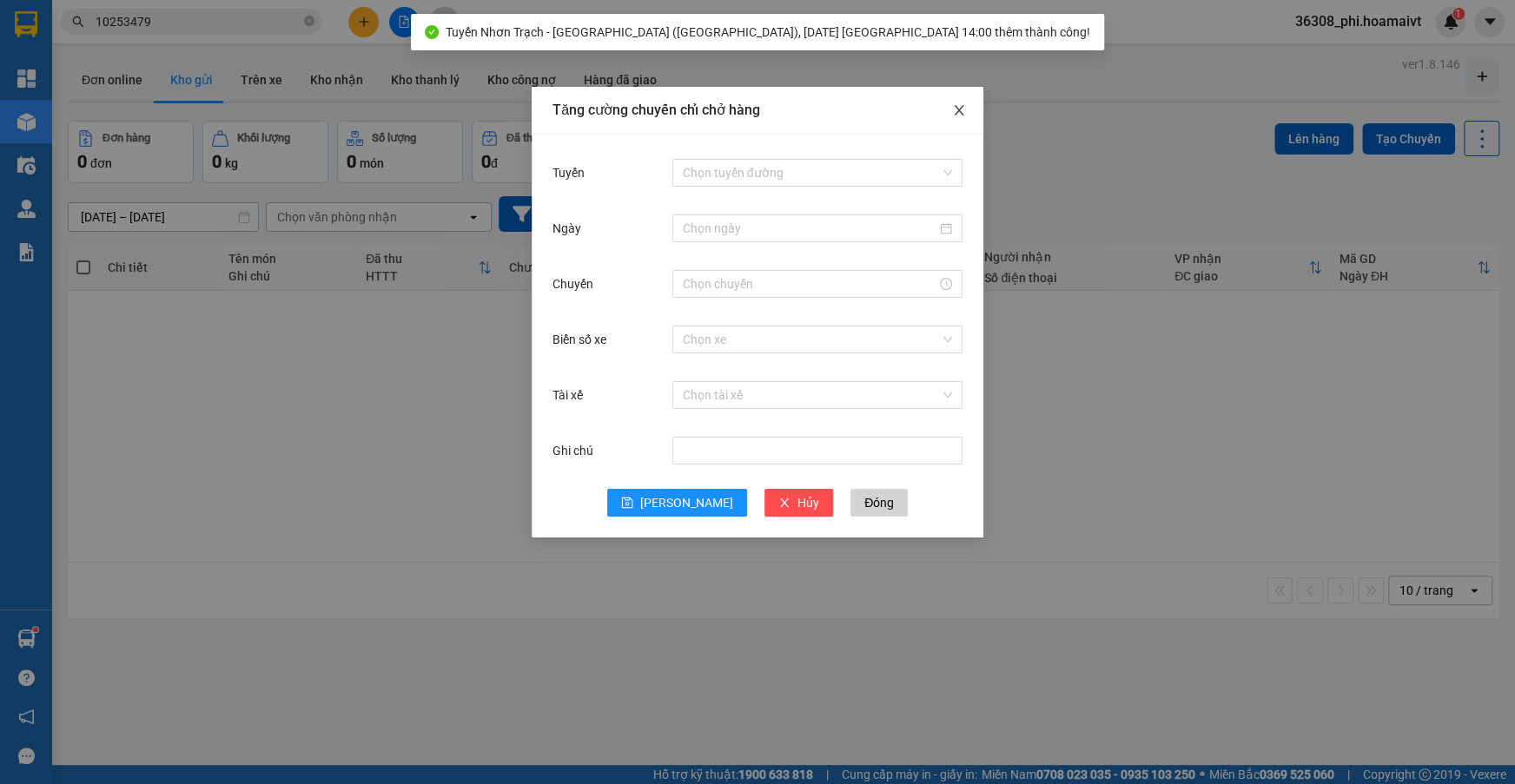
click at [958, 116] on icon "close" at bounding box center [958, 110] width 14 height 14
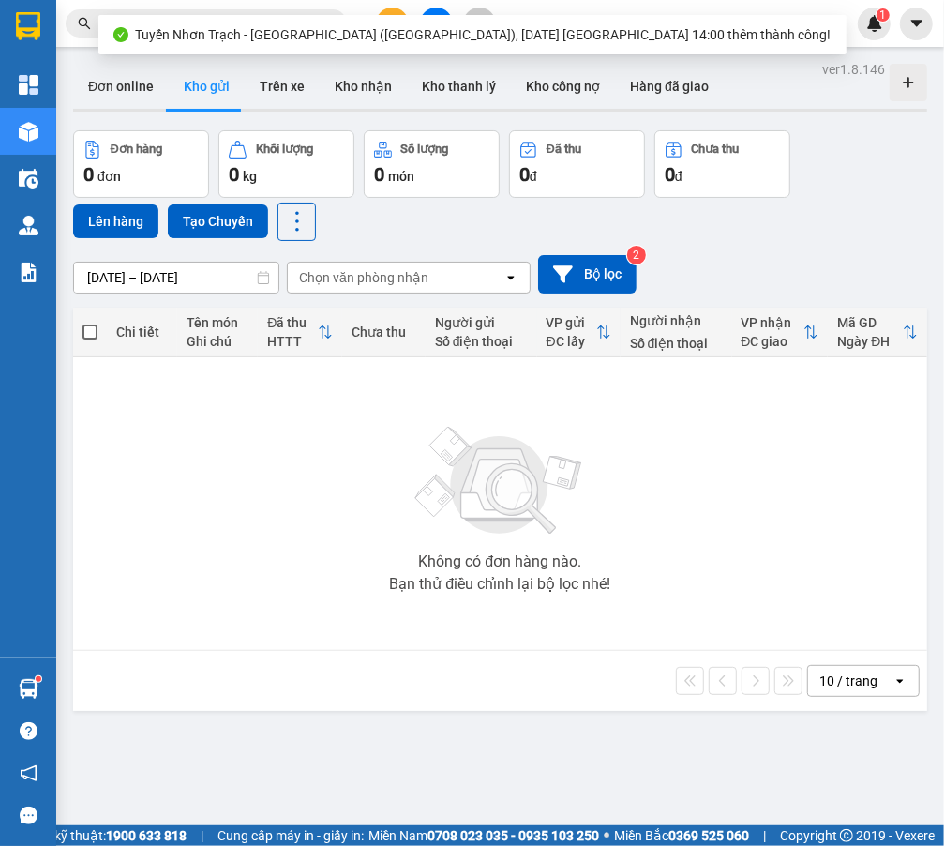
click at [381, 10] on div "Kết quả tìm kiếm ( 1 ) Bộ lọc Ngày tạo đơn gần nhất Mã ĐH Trạng thái Món hàng T…" at bounding box center [472, 23] width 944 height 47
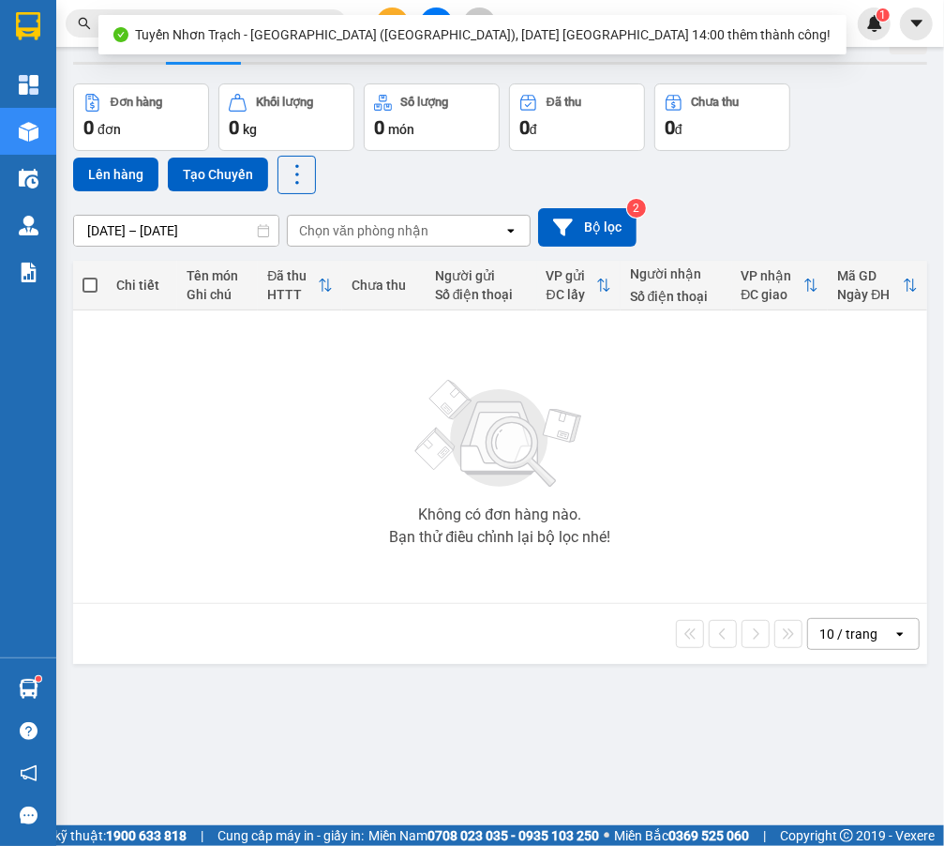
scroll to position [0, 0]
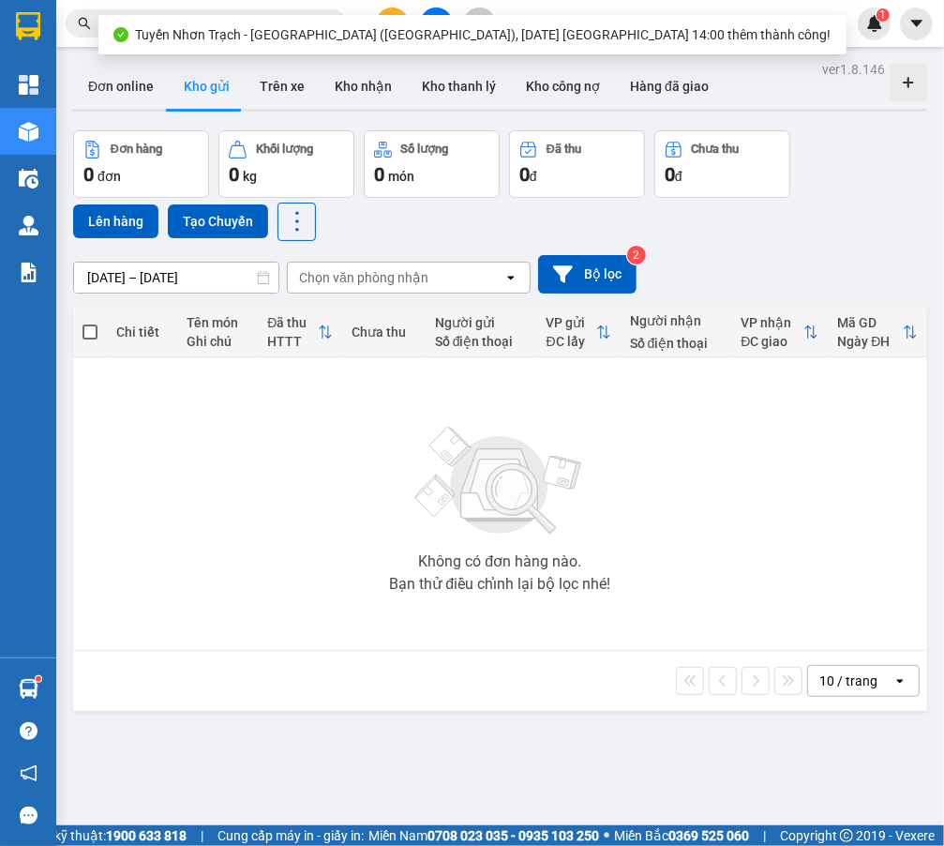
click at [388, 27] on span "Tuyến Nhơn Trạch - [GEOGRAPHIC_DATA] ([GEOGRAPHIC_DATA]), [DATE] [GEOGRAPHIC_DA…" at bounding box center [484, 34] width 696 height 15
click at [392, 22] on div "Tuyến Nhơn Trạch - [GEOGRAPHIC_DATA] ([GEOGRAPHIC_DATA]), [DATE] [GEOGRAPHIC_DA…" at bounding box center [472, 34] width 748 height 39
click at [391, 1] on div "Kết quả tìm kiếm ( 1 ) Bộ lọc Ngày tạo đơn gần nhất Mã ĐH Trạng thái Món hàng T…" at bounding box center [472, 23] width 944 height 47
click at [385, 8] on button at bounding box center [392, 24] width 33 height 33
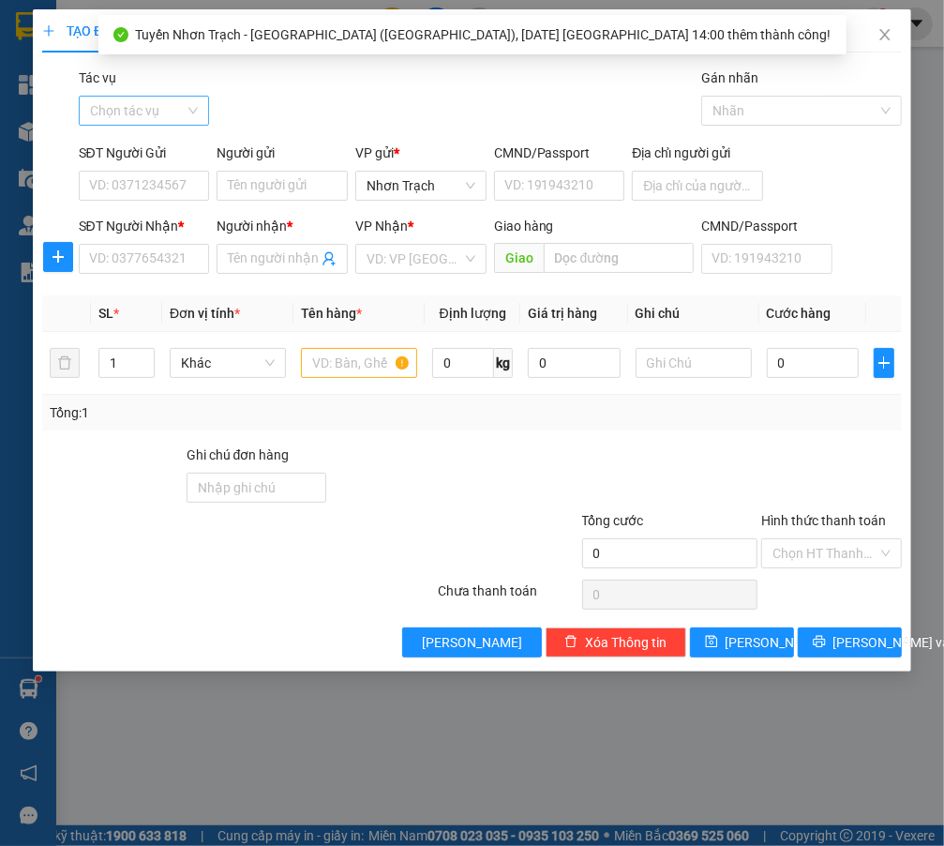
click at [123, 111] on input "Tác vụ" at bounding box center [138, 111] width 96 height 28
click at [124, 138] on div "Nhập hàng lên xe" at bounding box center [152, 148] width 124 height 21
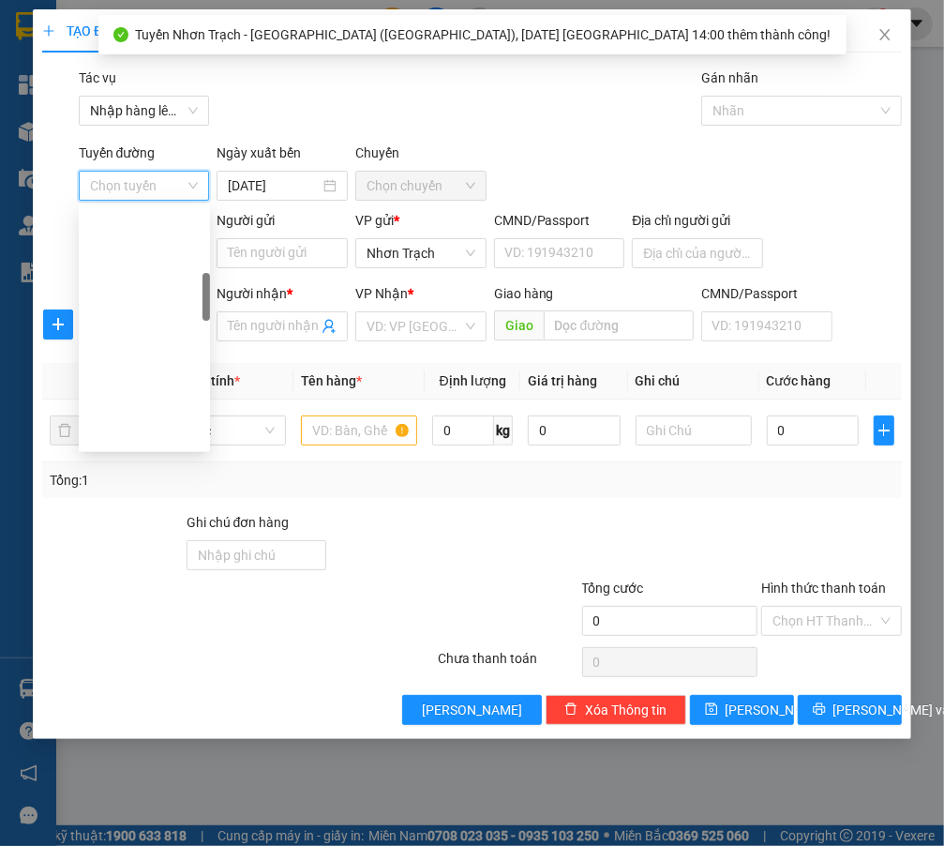
scroll to position [511, 0]
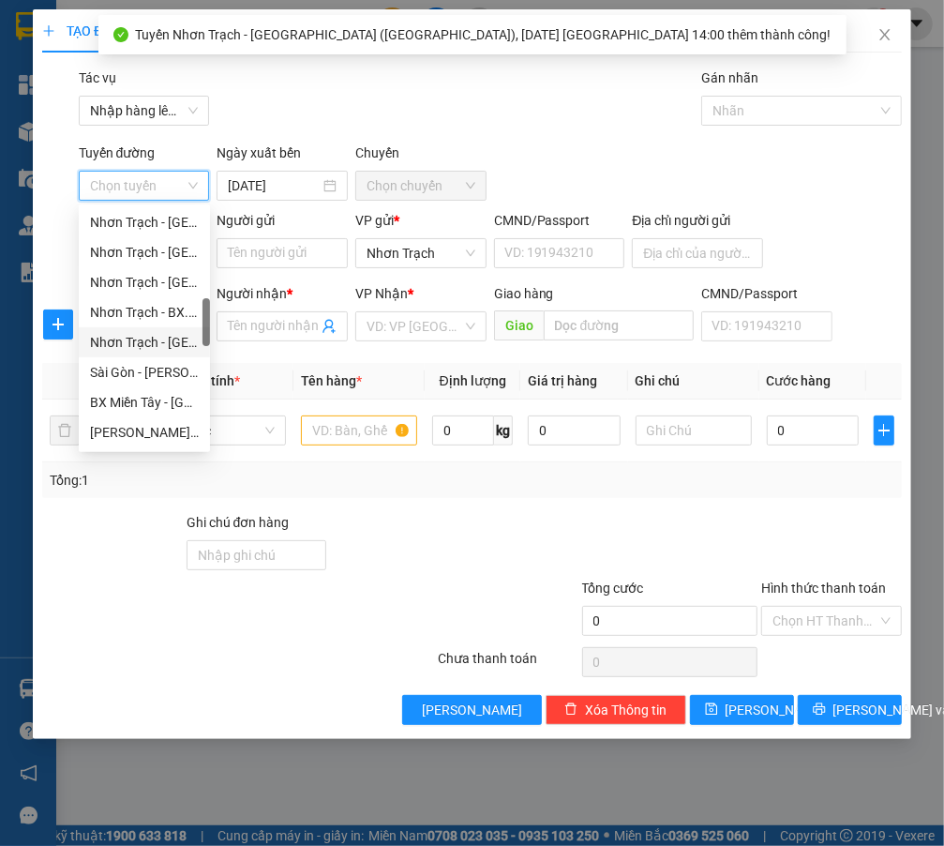
click at [150, 340] on div "Nhơn Trạch - [GEOGRAPHIC_DATA] ([GEOGRAPHIC_DATA])" at bounding box center [144, 342] width 109 height 21
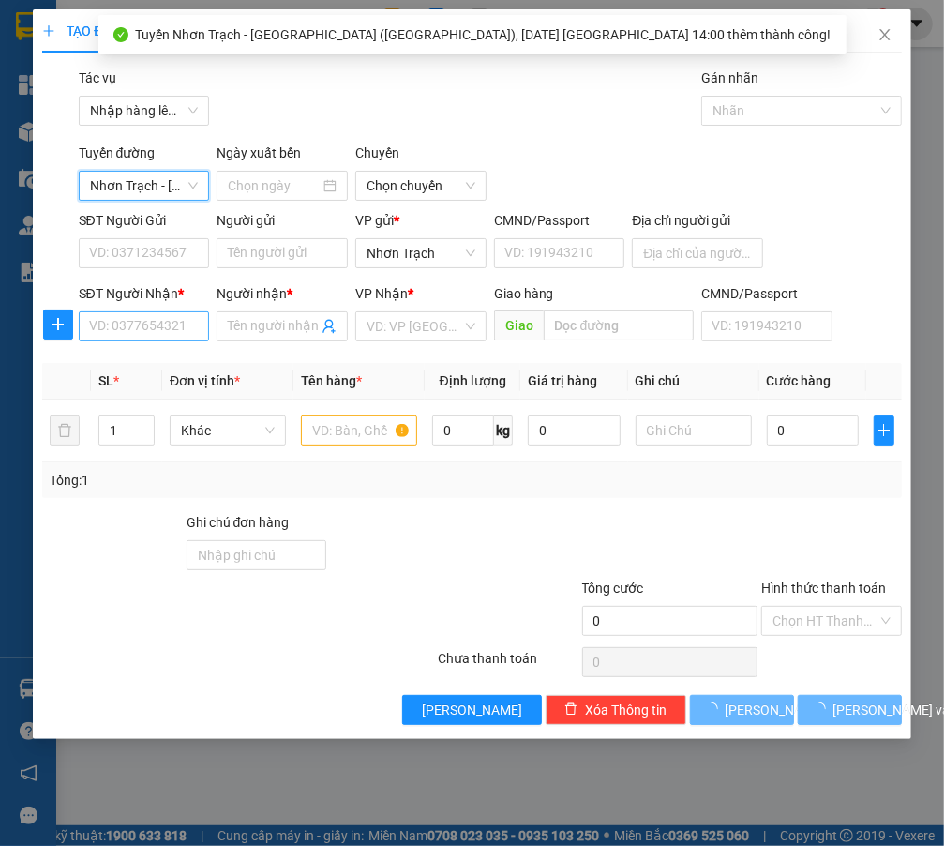
type input "[DATE]"
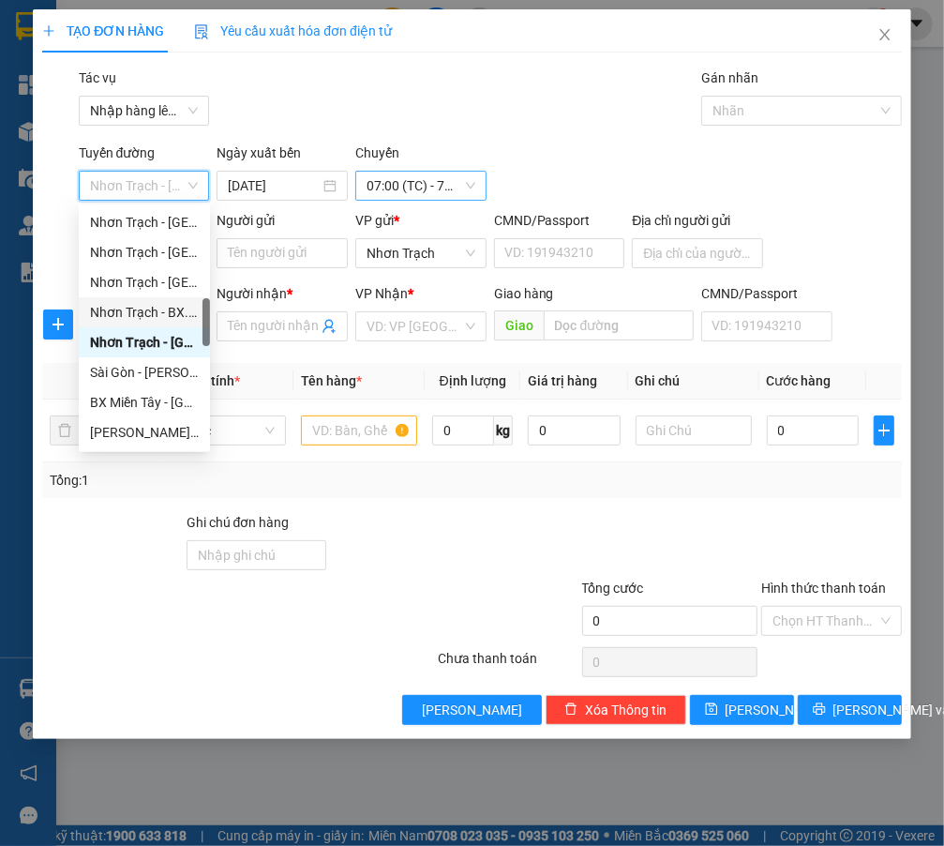
click at [411, 184] on span "07:00 (TC) - 72B-031.12" at bounding box center [421, 186] width 109 height 28
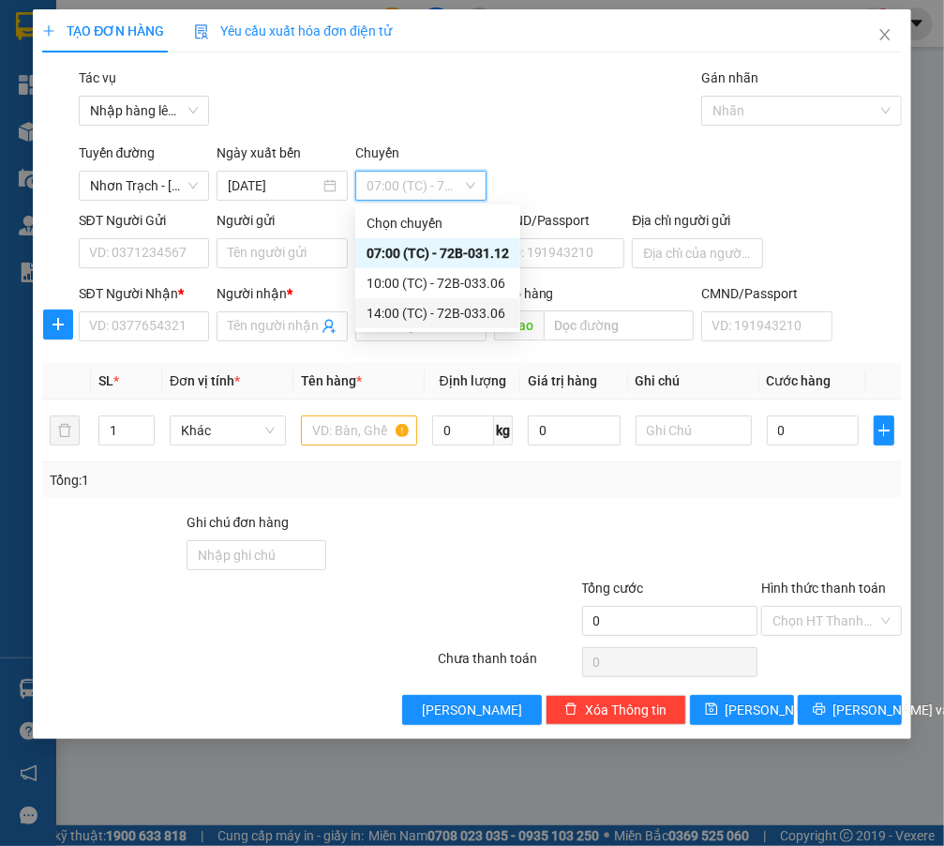
click at [416, 312] on div "14:00 (TC) - 72B-033.06" at bounding box center [438, 313] width 143 height 21
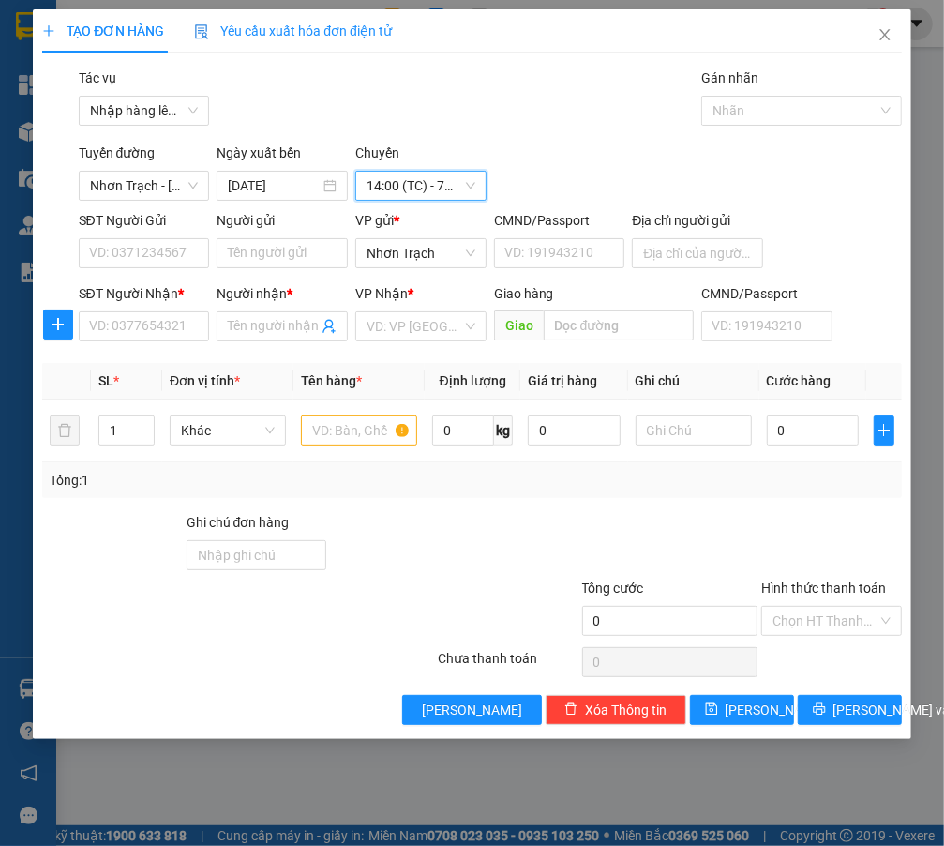
click at [408, 193] on span "14:00 (TC) - 72B-033.06" at bounding box center [421, 186] width 109 height 28
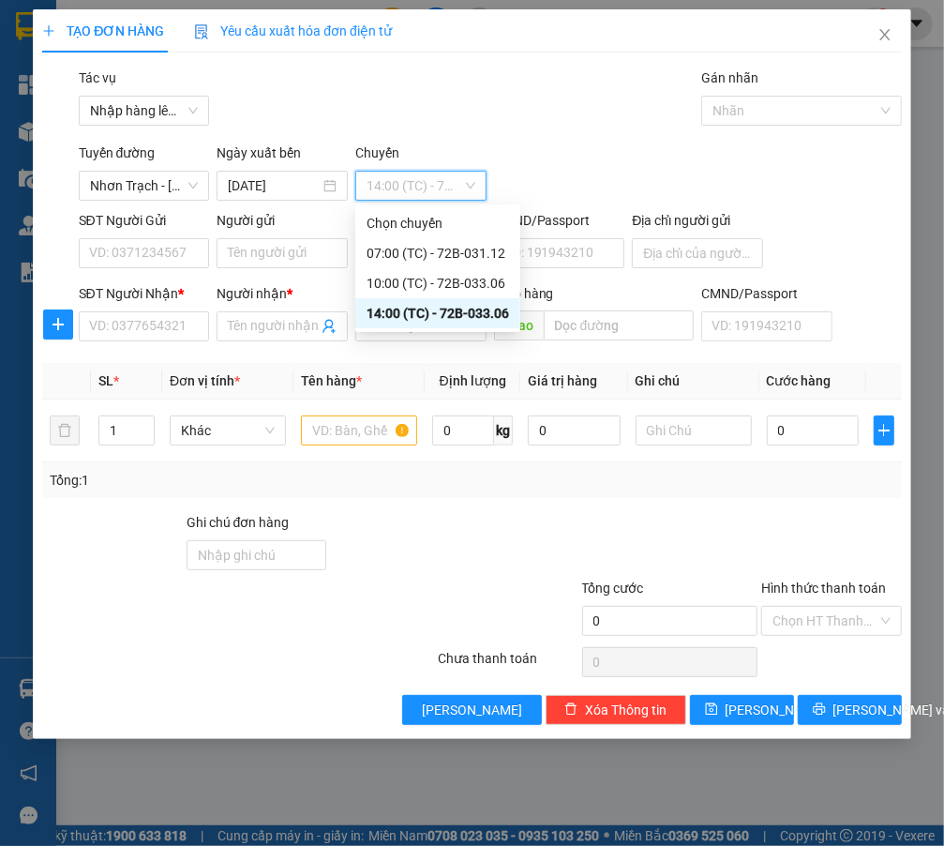
click at [408, 178] on span "14:00 (TC) - 72B-033.06" at bounding box center [421, 186] width 109 height 28
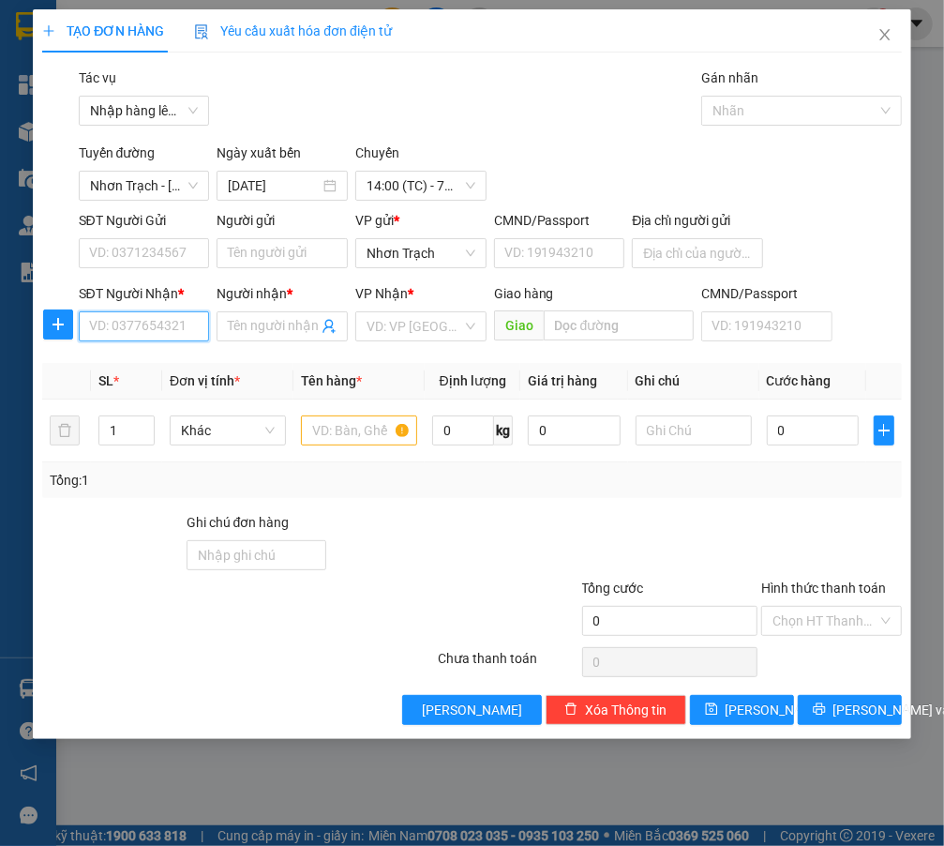
click at [144, 313] on input "SĐT Người Nhận *" at bounding box center [144, 326] width 131 height 30
click at [438, 184] on span "14:00 (TC) - 72B-033.06" at bounding box center [421, 186] width 109 height 28
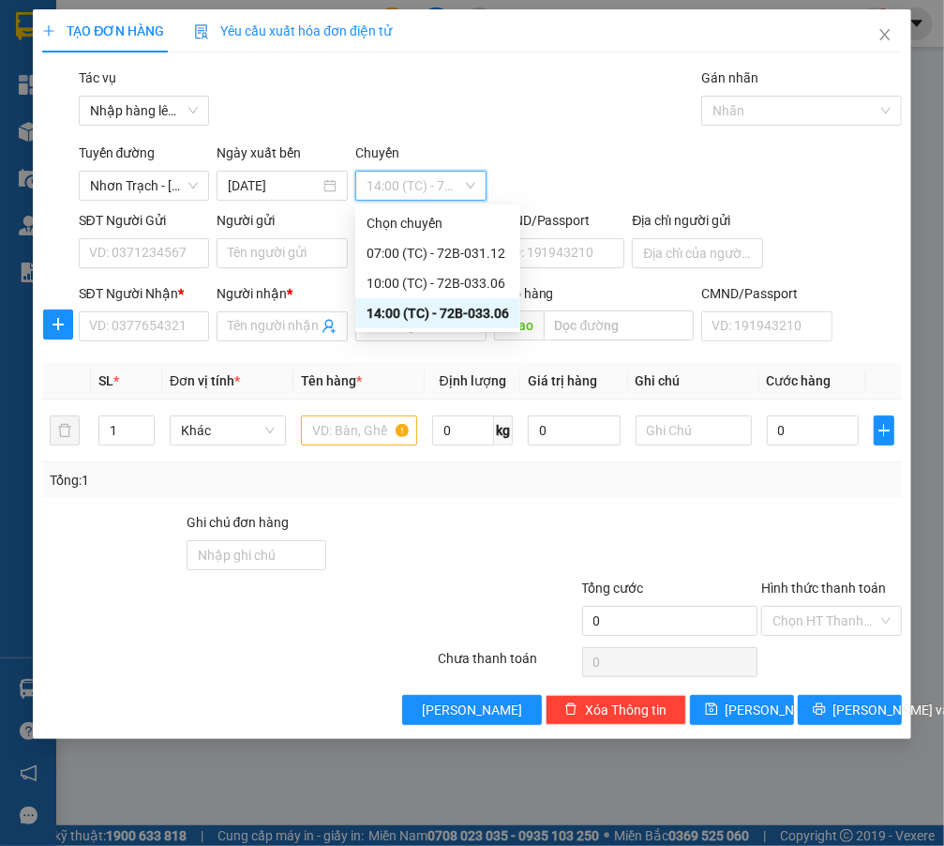
click at [438, 184] on span "14:00 (TC) - 72B-033.06" at bounding box center [421, 186] width 109 height 28
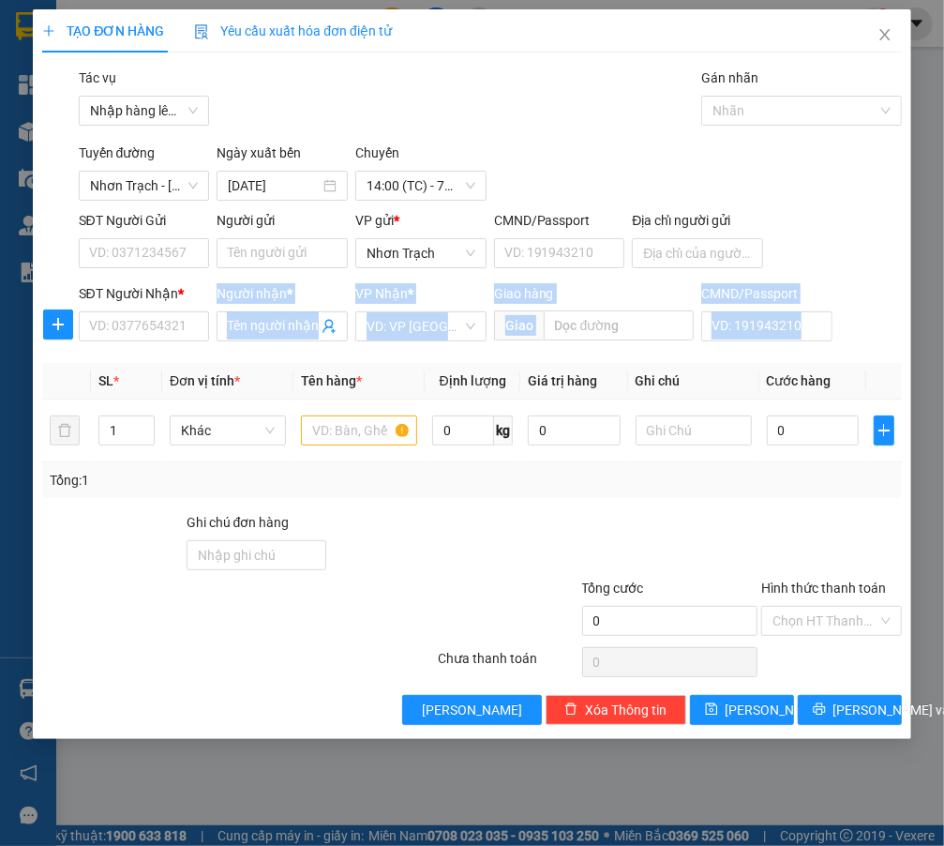
click at [113, 349] on div "Transit Pickup Surcharge Ids Transit Deliver Surcharge Ids Transit Deliver Surc…" at bounding box center [472, 396] width 860 height 657
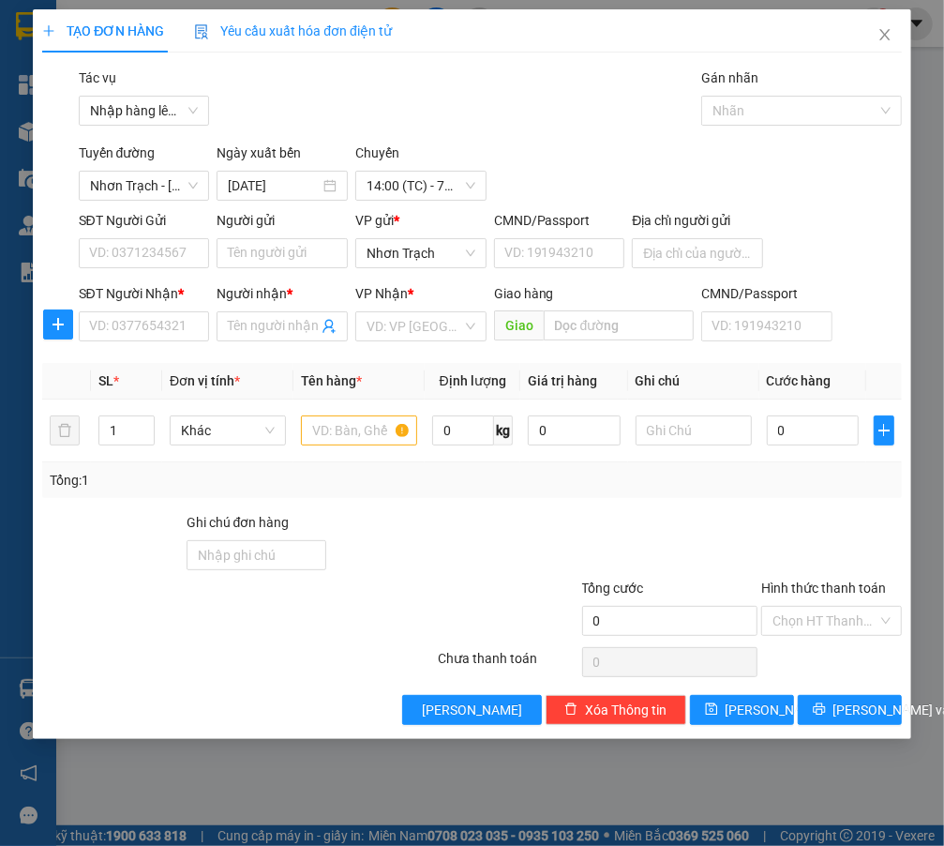
click at [139, 309] on div "SĐT Người Nhận *" at bounding box center [144, 297] width 131 height 28
click at [144, 329] on input "SĐT Người Nhận *" at bounding box center [144, 326] width 131 height 30
click at [123, 111] on span "Nhập hàng lên xe" at bounding box center [144, 111] width 109 height 28
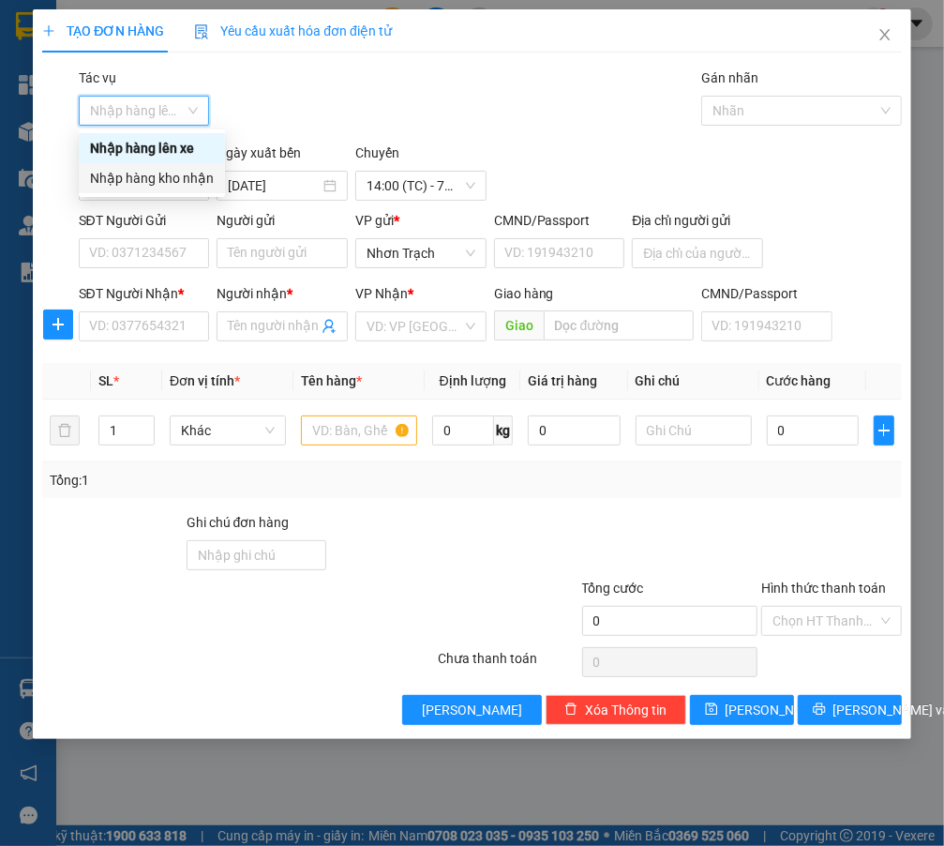
click at [454, 145] on div "Chuyến" at bounding box center [420, 157] width 131 height 28
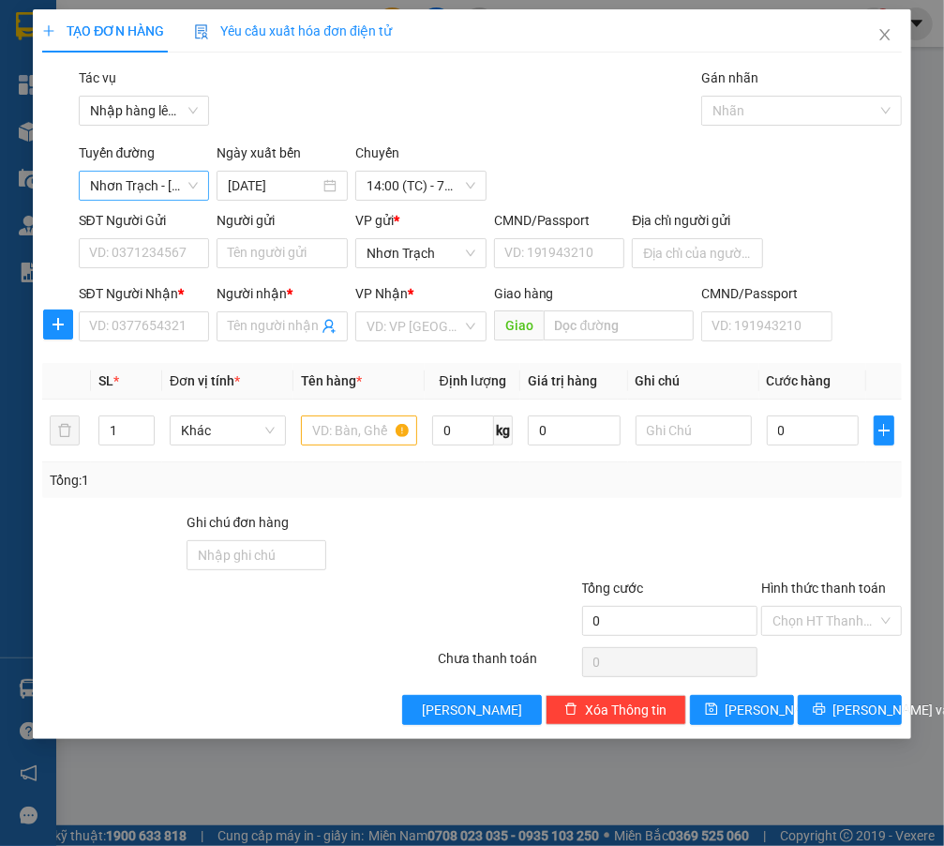
click at [169, 197] on span "Nhơn Trạch - [GEOGRAPHIC_DATA] ([GEOGRAPHIC_DATA])" at bounding box center [144, 186] width 109 height 28
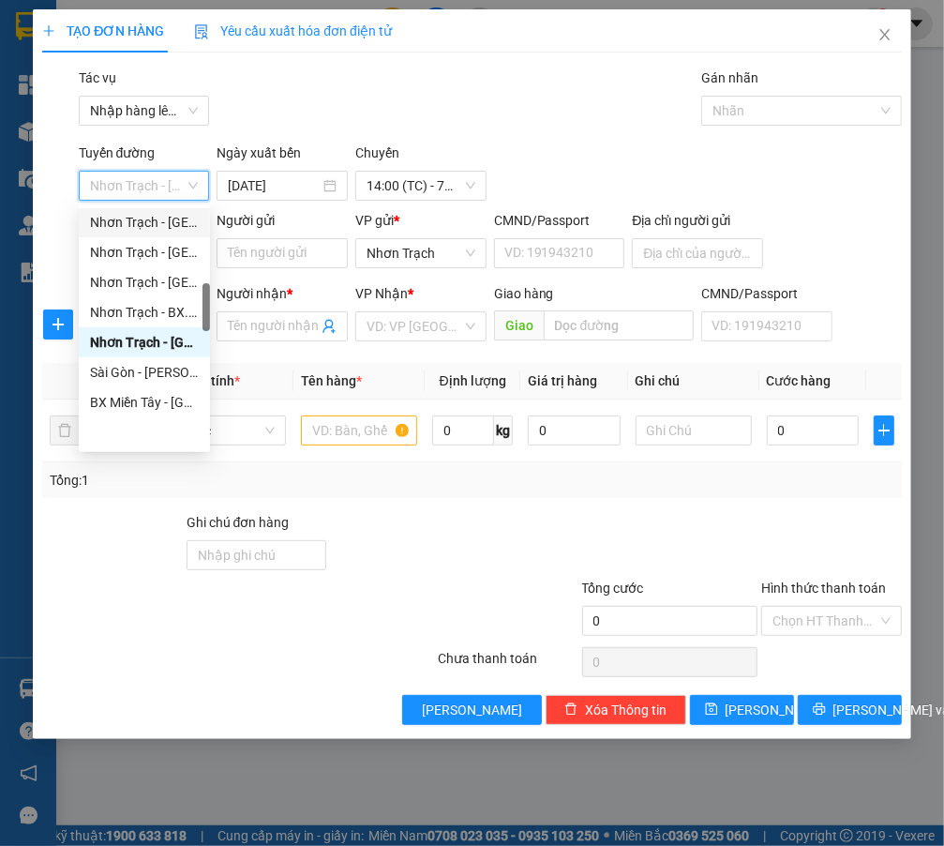
scroll to position [426, 0]
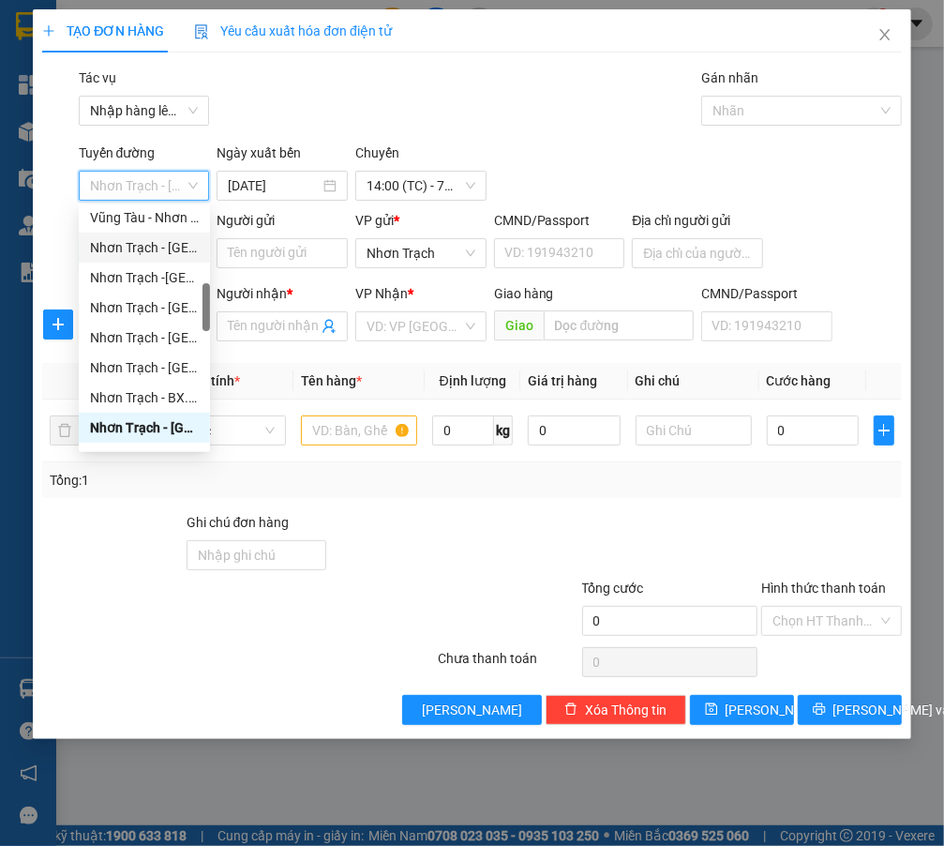
click at [156, 253] on div "Nhơn Trạch - [GEOGRAPHIC_DATA] (Hàng hóa)" at bounding box center [144, 247] width 109 height 21
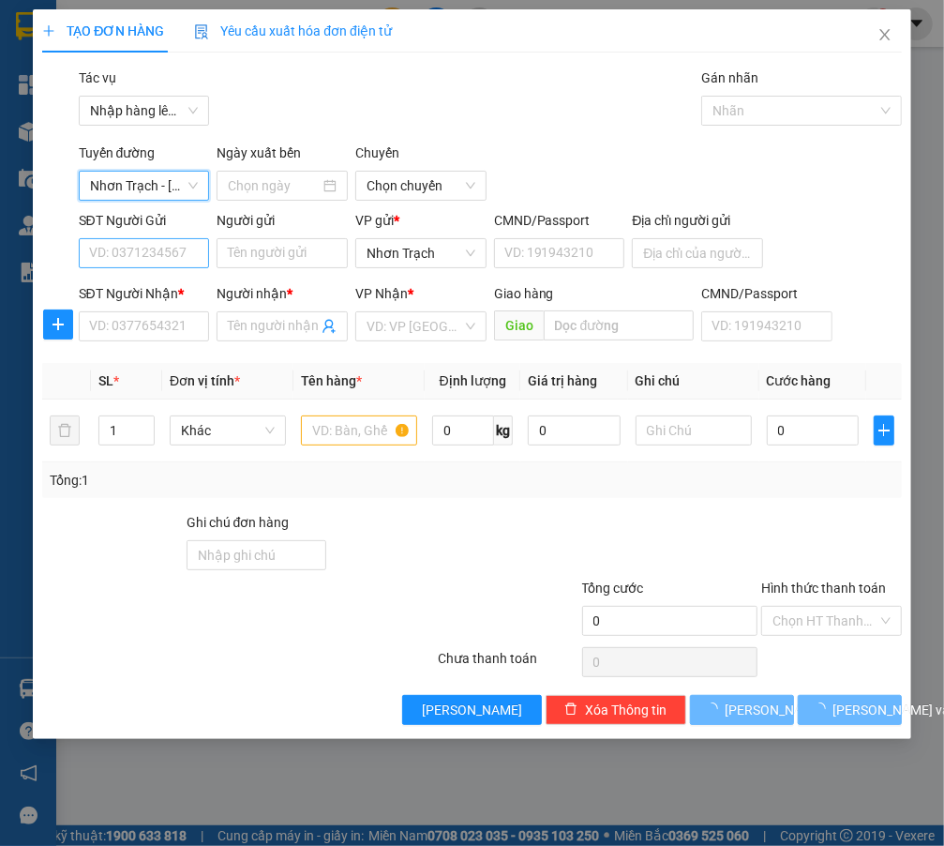
type input "[DATE]"
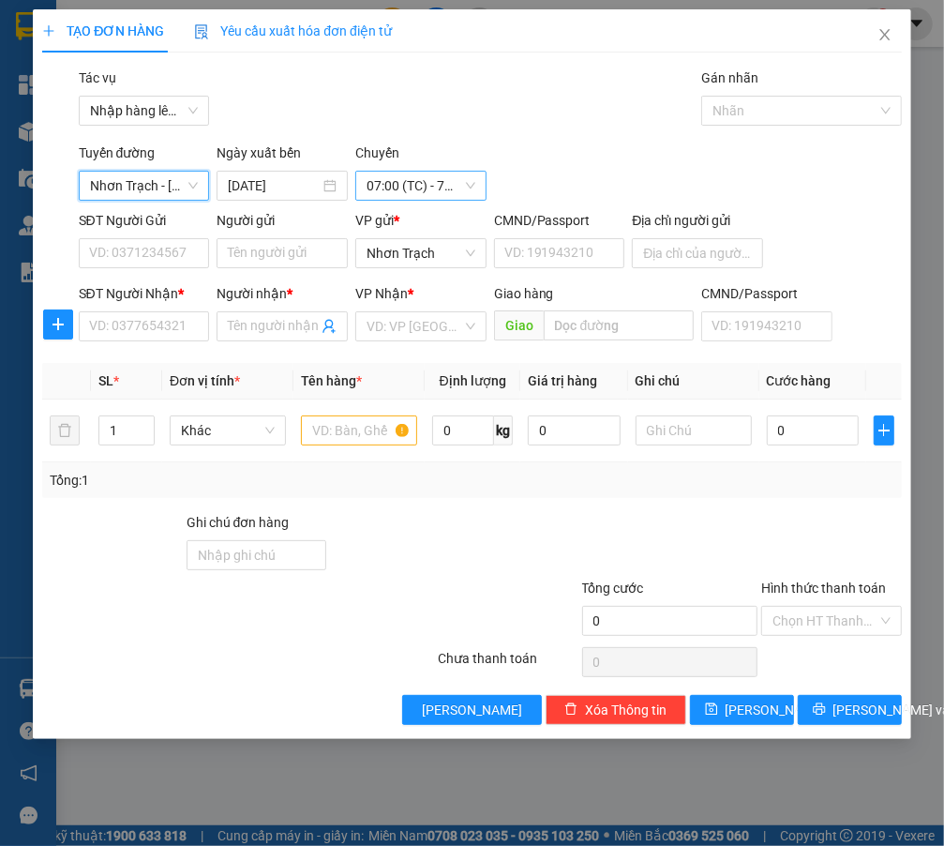
click at [408, 178] on span "07:00 (TC) - 72H-070.08" at bounding box center [421, 186] width 109 height 28
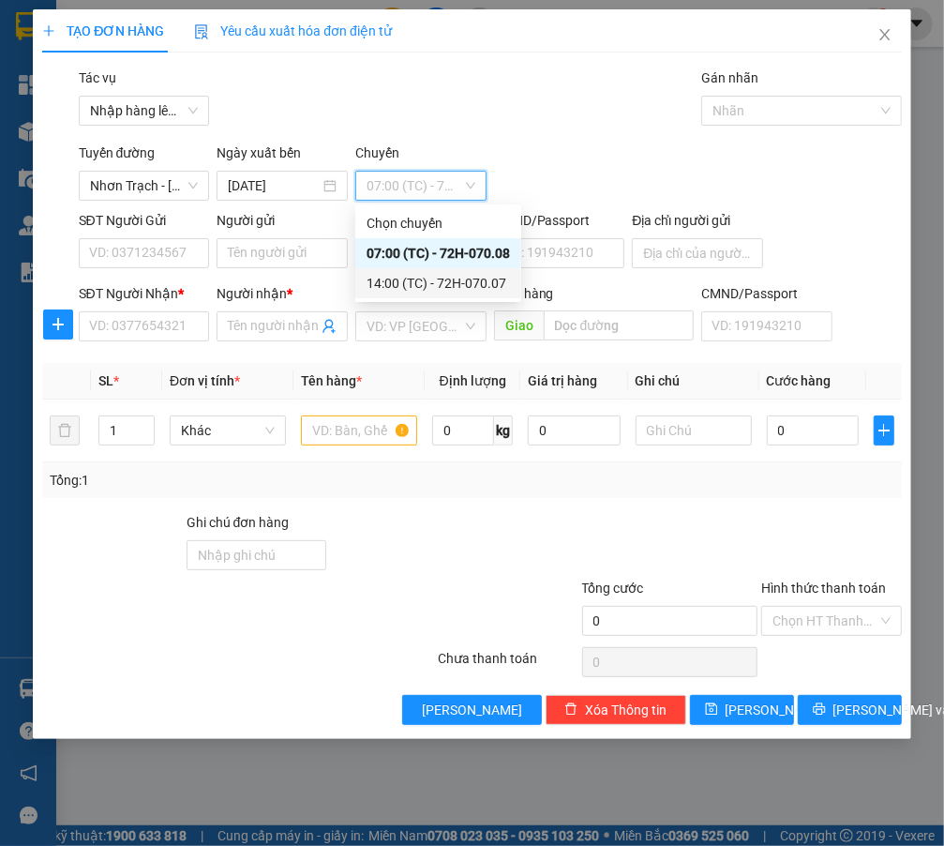
click at [430, 278] on div "14:00 (TC) - 72H-070.07" at bounding box center [439, 283] width 144 height 21
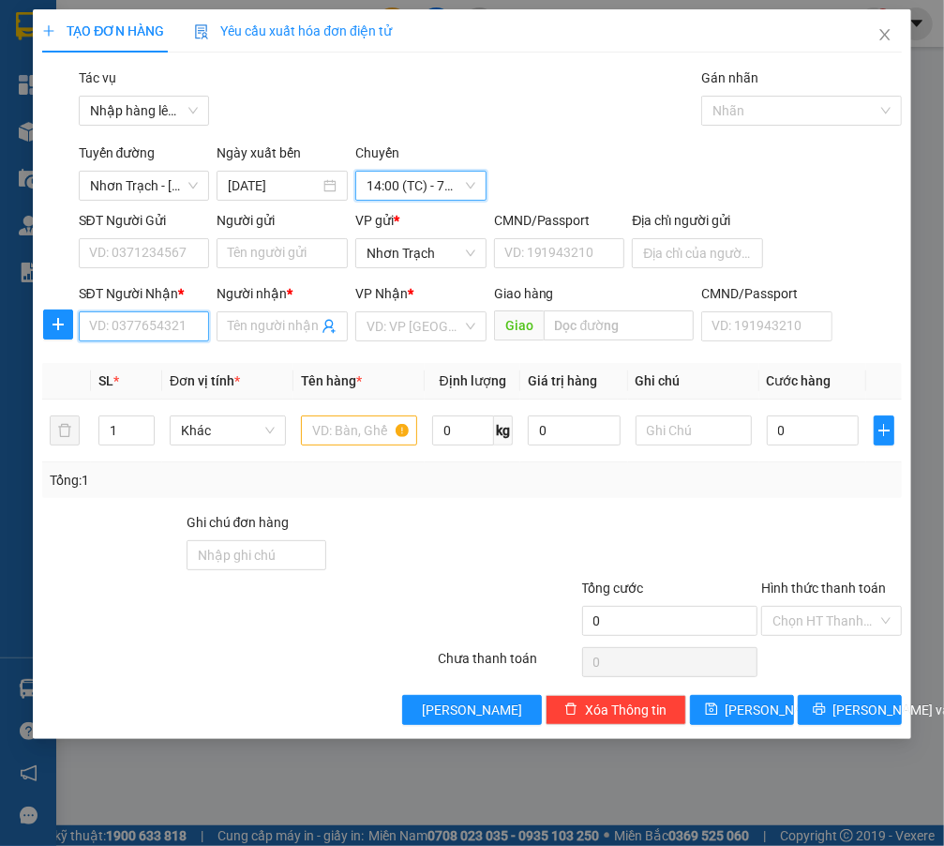
click at [159, 323] on input "SĐT Người Nhận *" at bounding box center [144, 326] width 131 height 30
type input "0918200503"
click at [172, 366] on div "0918200503 - CHƯƠNG" at bounding box center [162, 364] width 144 height 21
type input "CHƯƠNG"
type input "0918200503"
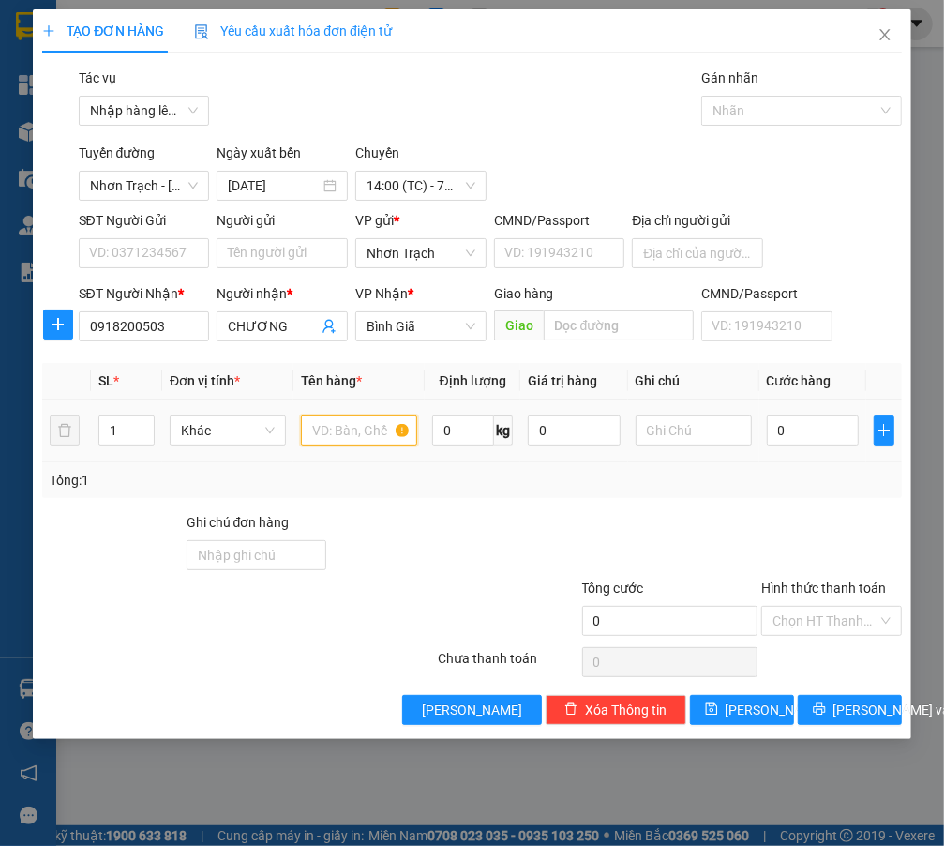
click at [349, 439] on input "text" at bounding box center [359, 431] width 116 height 30
type input "1T"
click at [806, 440] on input "0" at bounding box center [813, 431] width 93 height 30
type input "4"
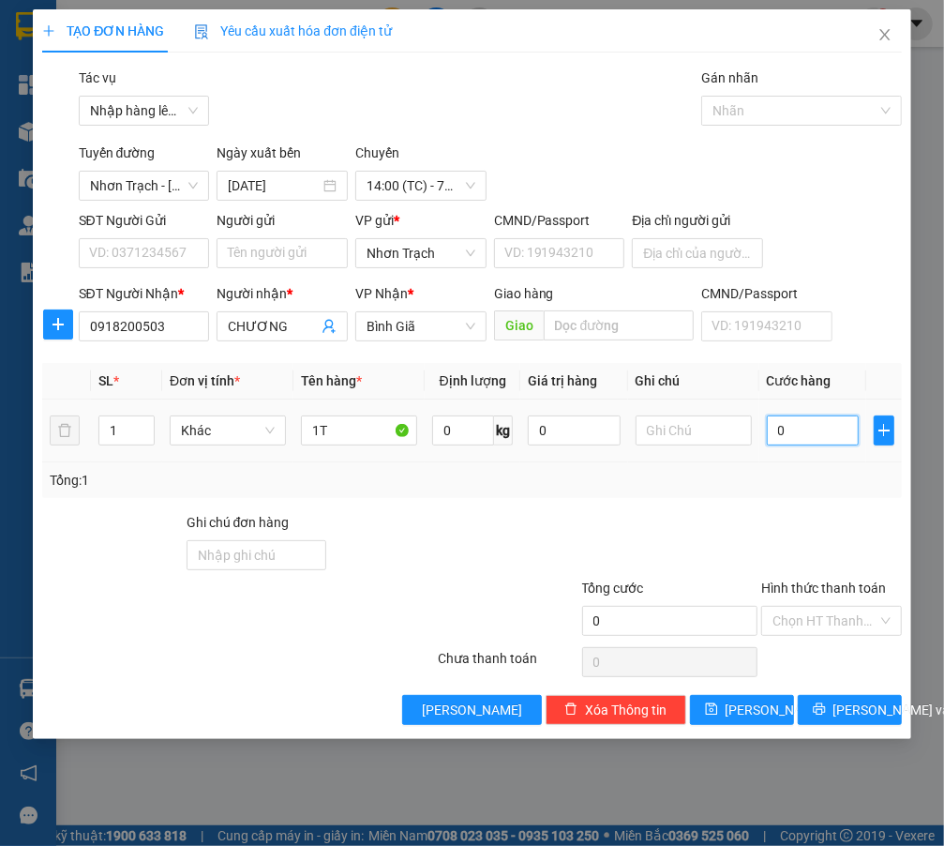
type input "4"
type input "40"
type input "400"
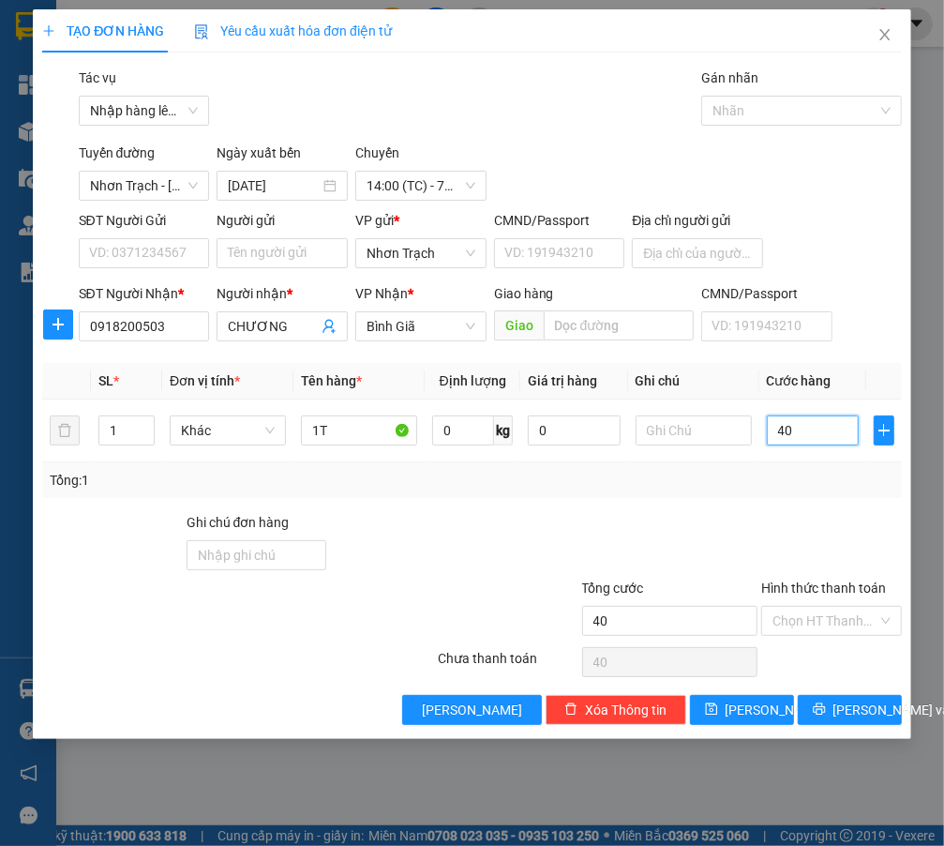
type input "400"
type input "4.000"
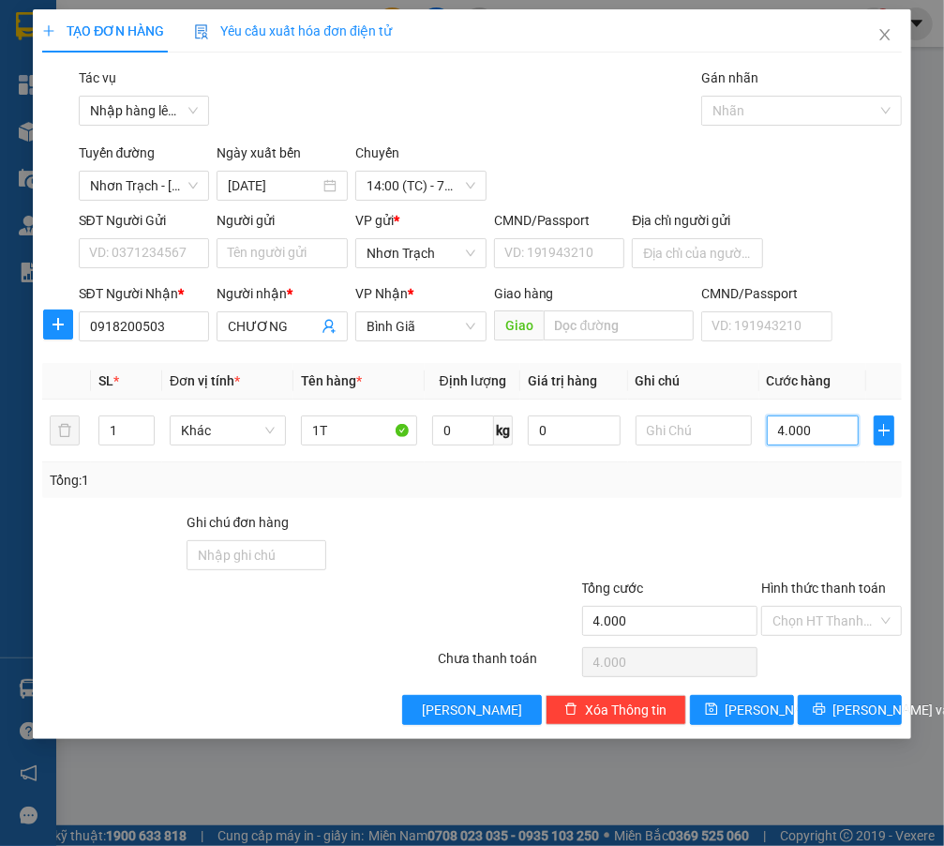
type input "40.000"
click at [741, 723] on button "[PERSON_NAME]" at bounding box center [742, 710] width 104 height 30
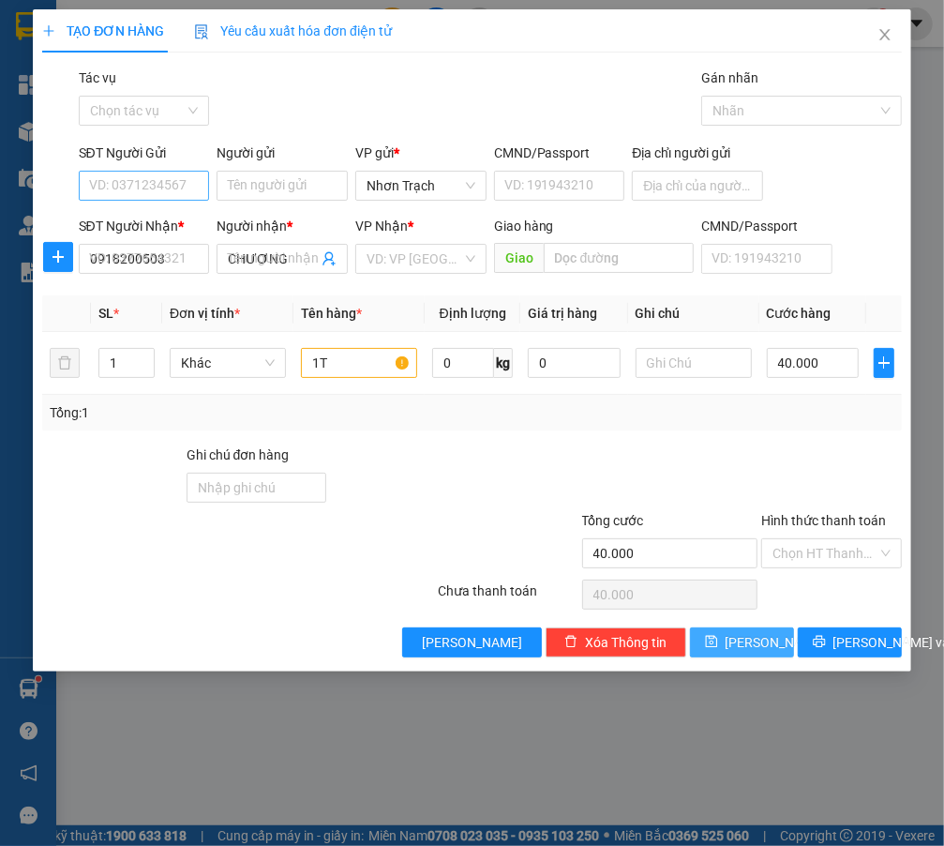
type input "0"
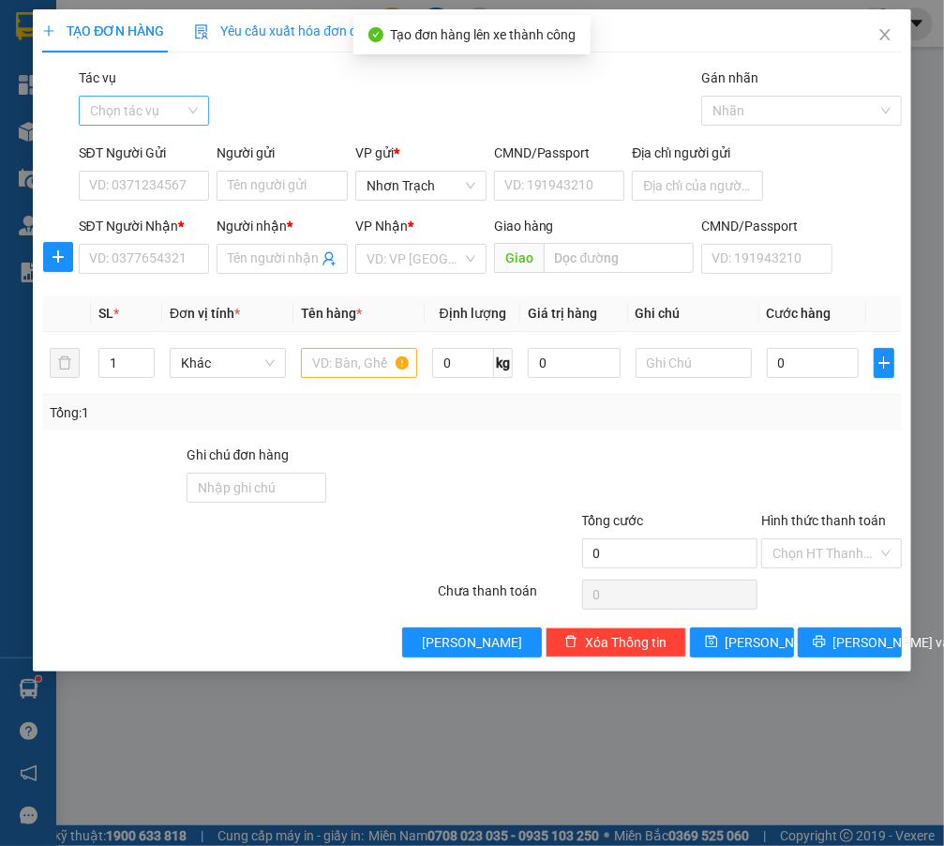
click at [151, 117] on input "Tác vụ" at bounding box center [138, 111] width 96 height 28
click at [149, 147] on div "Nhập hàng lên xe" at bounding box center [152, 148] width 124 height 21
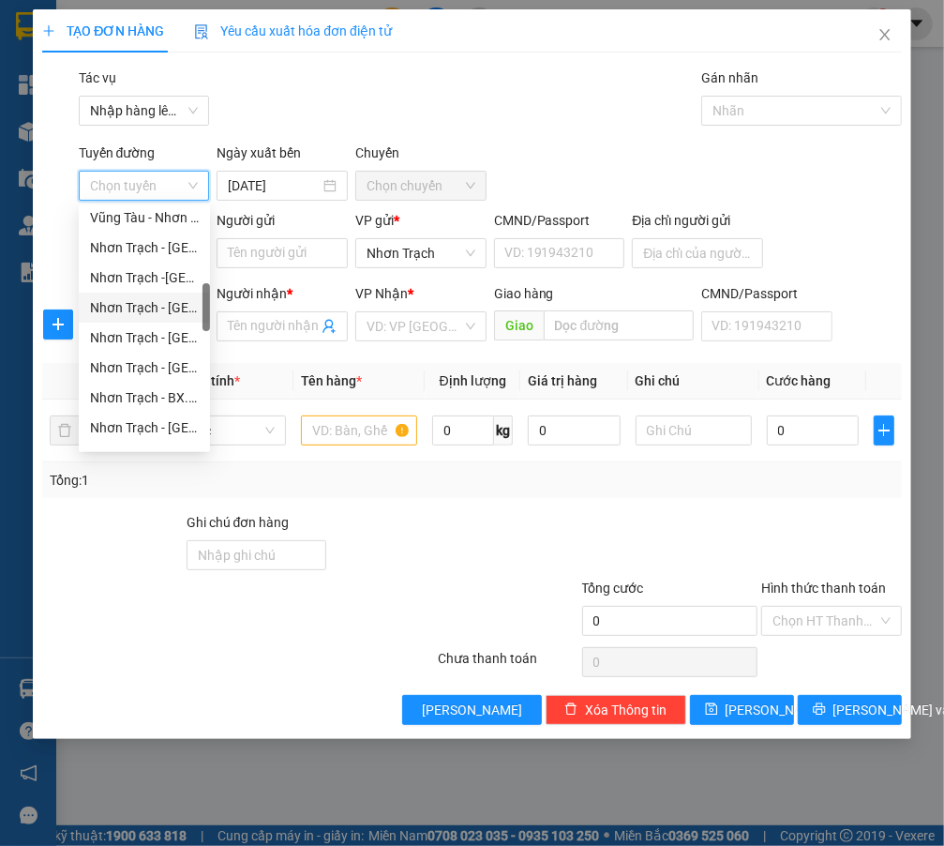
click at [164, 310] on div "Nhơn Trạch - [GEOGRAPHIC_DATA] 387 ([GEOGRAPHIC_DATA])" at bounding box center [144, 307] width 109 height 21
type input "[DATE]"
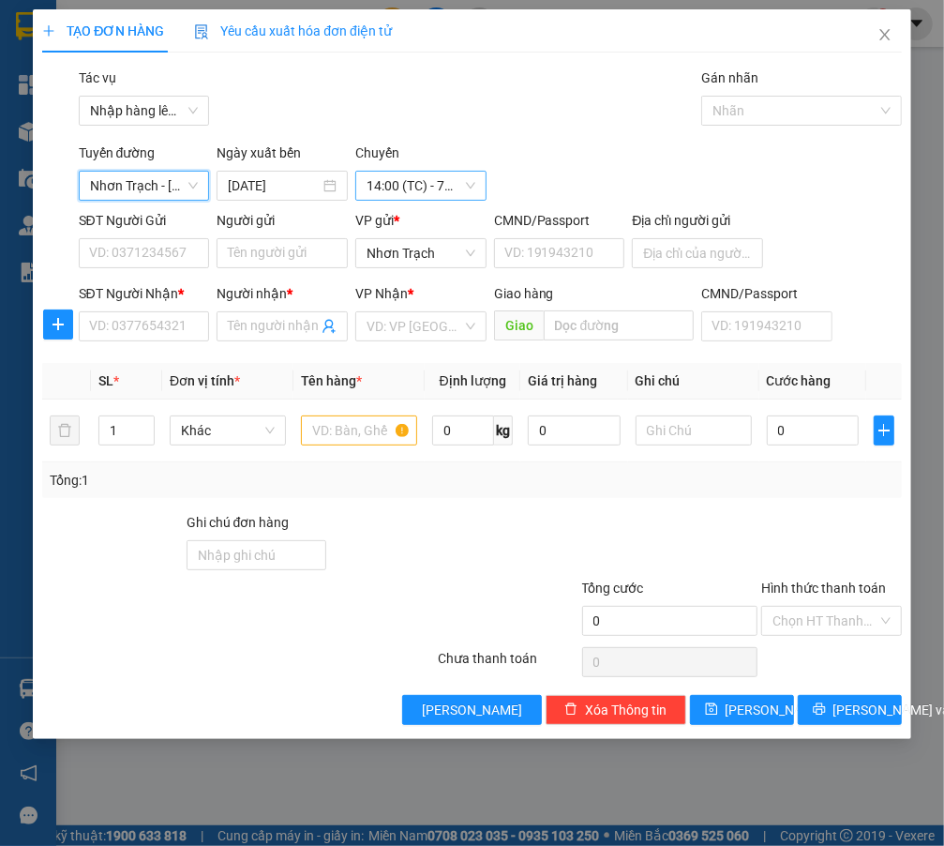
click at [405, 195] on span "14:00 (TC) - 72B-019.38" at bounding box center [421, 186] width 109 height 28
click at [171, 326] on input "SĐT Người Nhận *" at bounding box center [144, 326] width 131 height 30
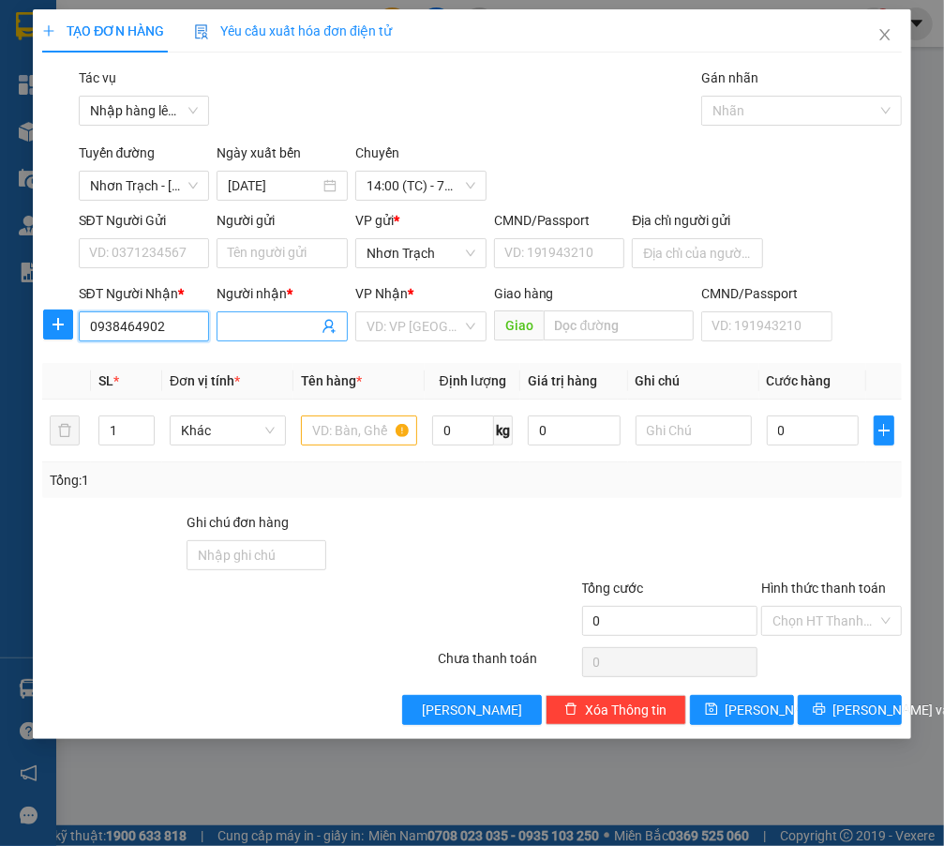
type input "0938464902"
click at [259, 332] on input "Người nhận *" at bounding box center [273, 326] width 90 height 21
type input "KO TÊN"
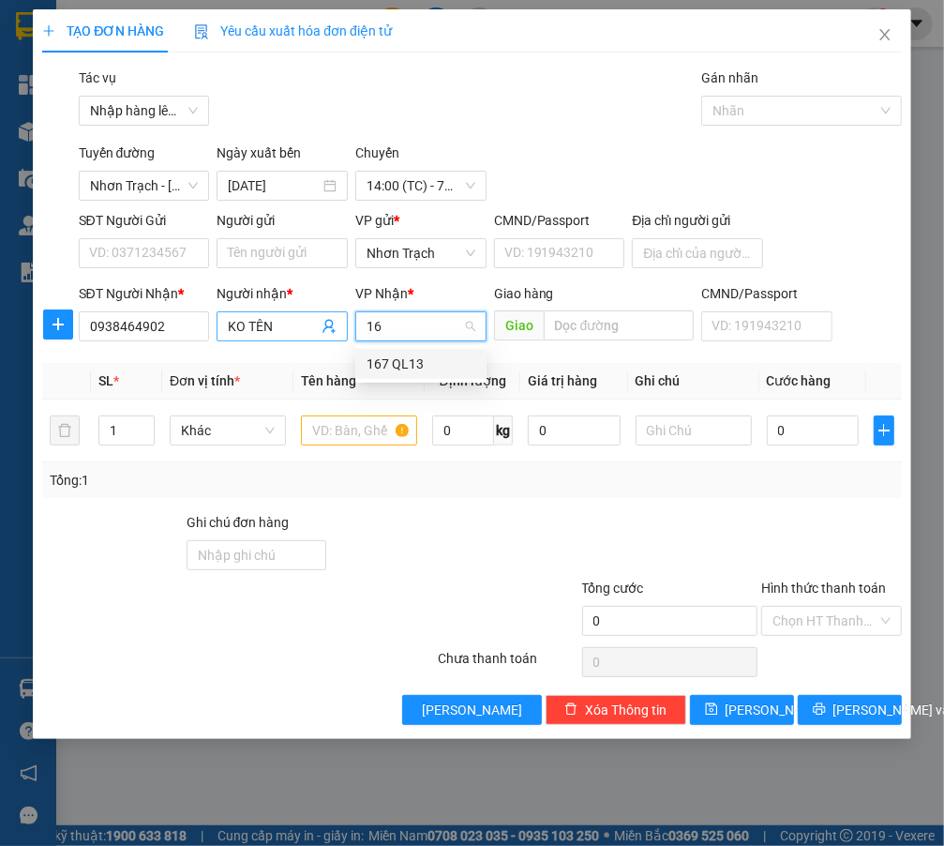
type input "167"
click at [409, 377] on div "167 QL13" at bounding box center [420, 364] width 131 height 30
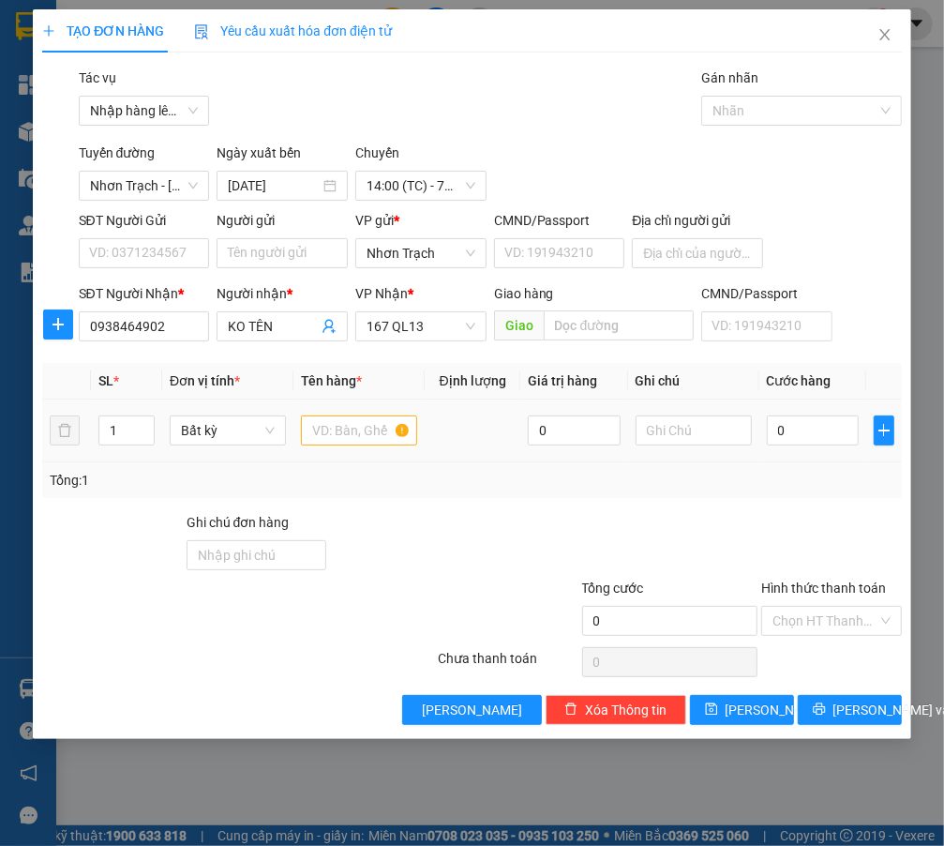
click at [473, 436] on td at bounding box center [473, 431] width 96 height 63
click at [331, 437] on input "text" at bounding box center [359, 431] width 116 height 30
type input "1 HỘP"
click at [832, 424] on input "0" at bounding box center [813, 431] width 93 height 30
type input "3"
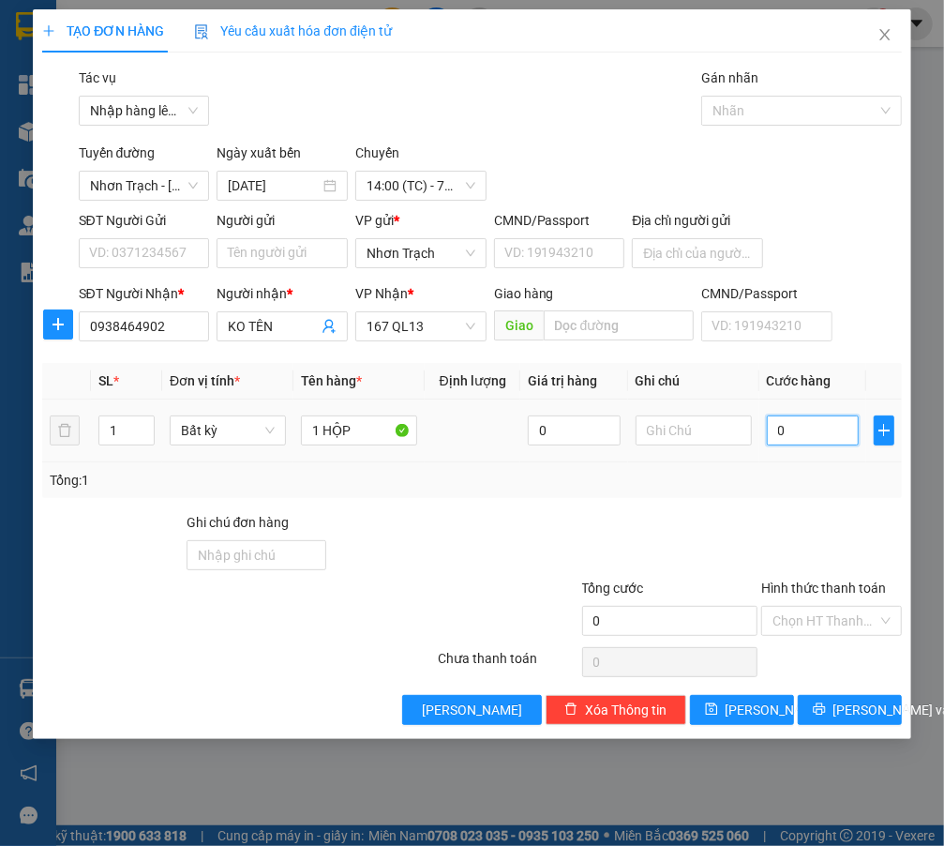
type input "3"
type input "30"
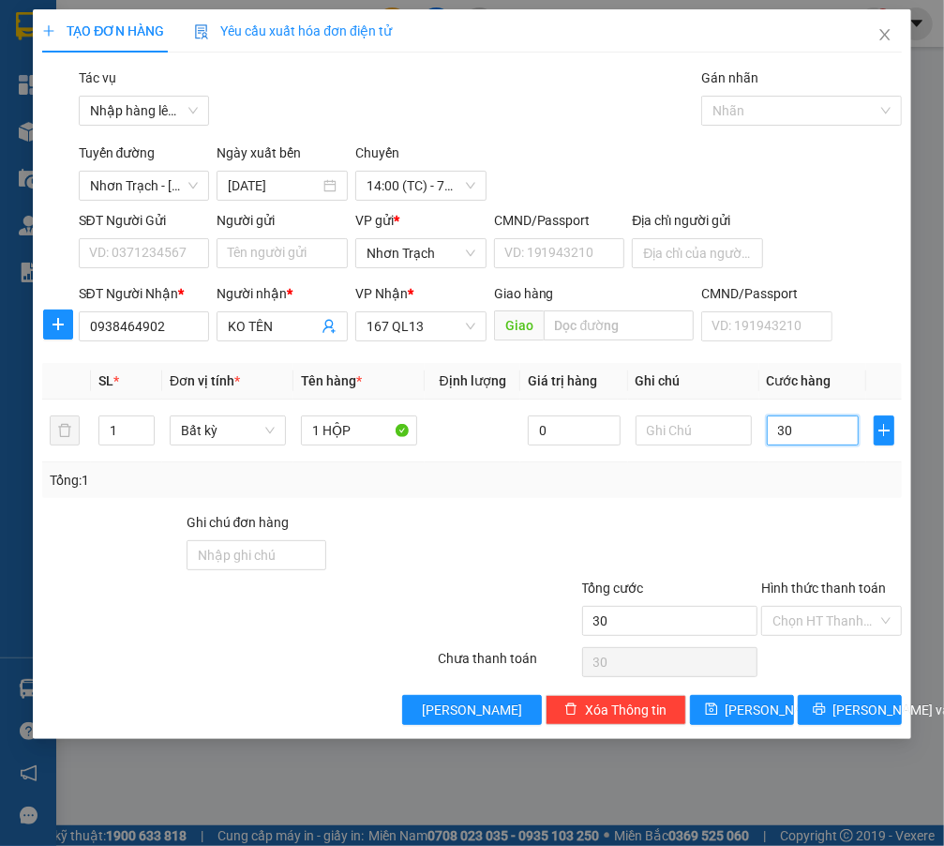
type input "300"
type input "3.000"
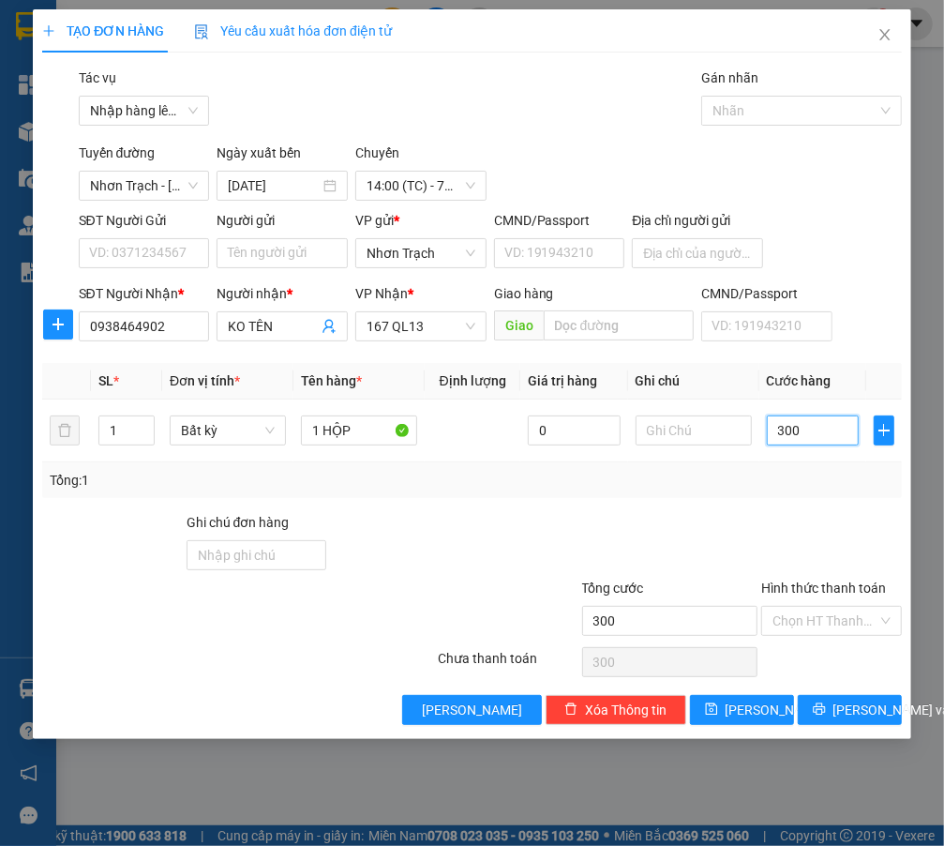
type input "3.000"
type input "30.000"
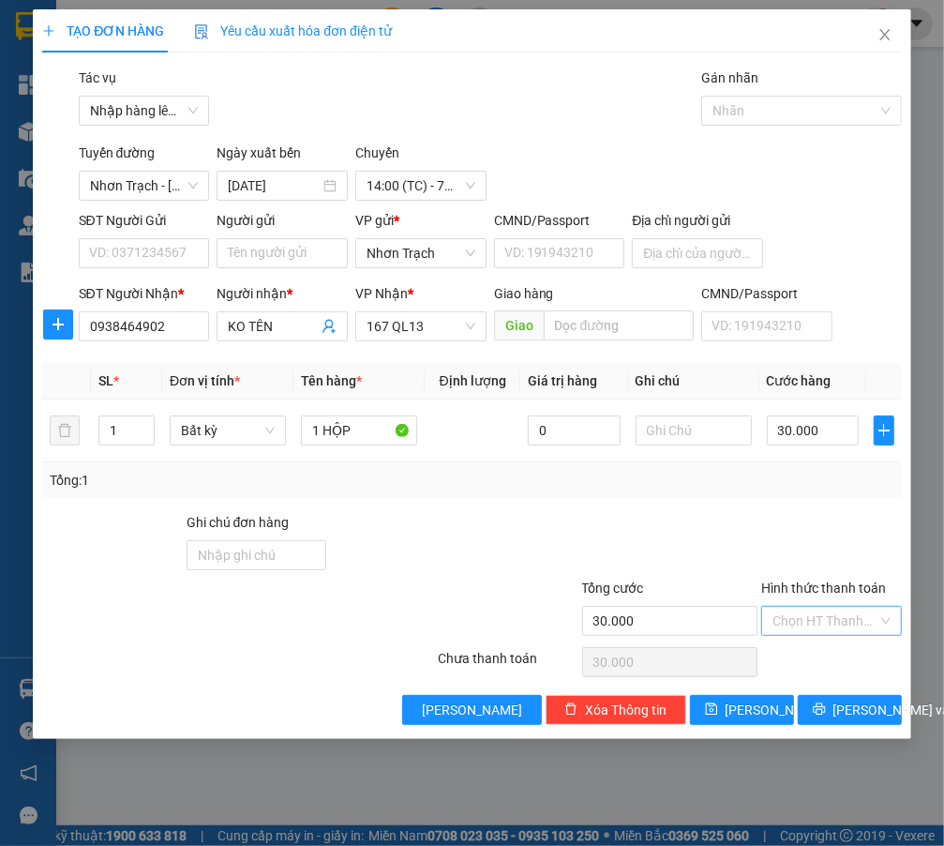
click at [809, 618] on input "Hình thức thanh toán" at bounding box center [825, 621] width 104 height 28
click at [808, 652] on div "Tại văn phòng" at bounding box center [832, 657] width 117 height 21
type input "0"
click at [754, 706] on span "[PERSON_NAME]" at bounding box center [776, 710] width 100 height 21
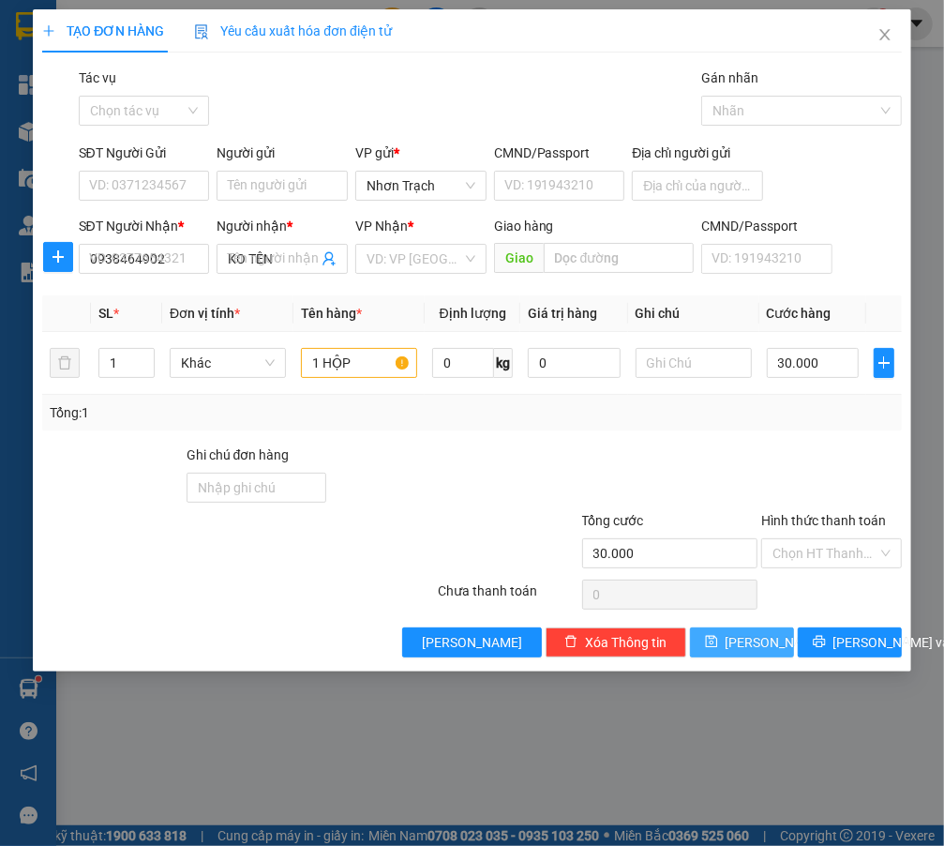
type input "0"
click at [884, 27] on span "Close" at bounding box center [885, 35] width 53 height 53
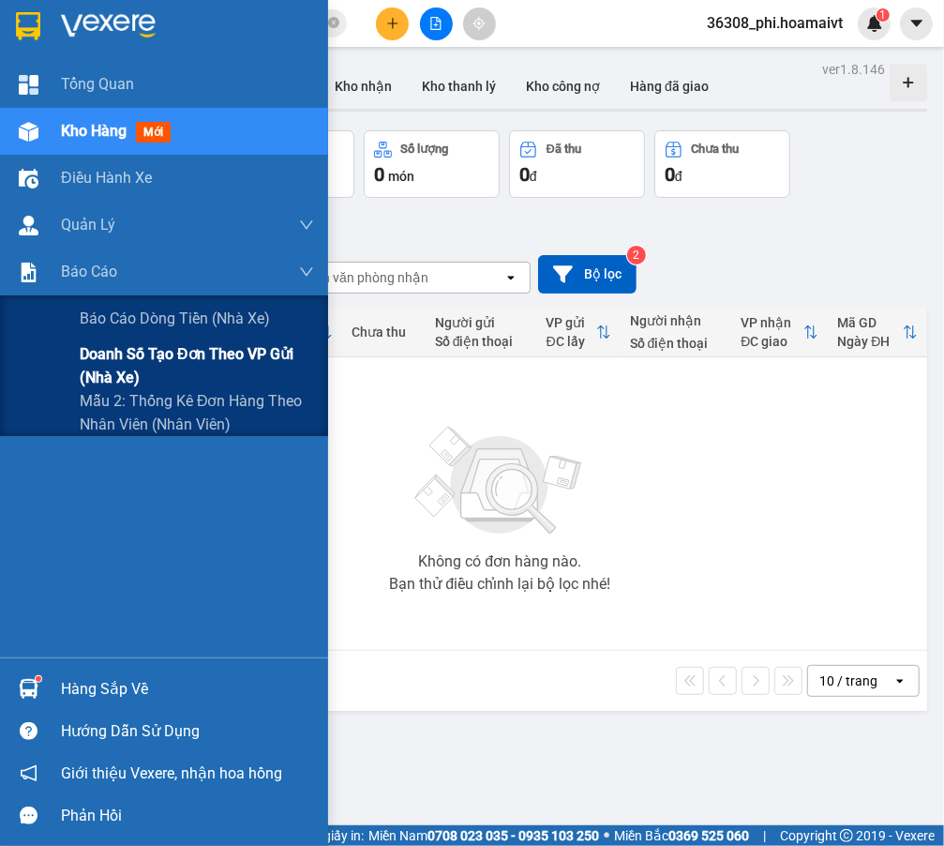
drag, startPoint x: 122, startPoint y: 340, endPoint x: 124, endPoint y: 362, distance: 21.7
click at [124, 362] on div "Báo cáo dòng tiền (nhà xe) Doanh số tạo đơn theo VP gửi (nhà xe) Mẫu 2: Thống k…" at bounding box center [164, 365] width 328 height 141
